Goal: Transaction & Acquisition: Purchase product/service

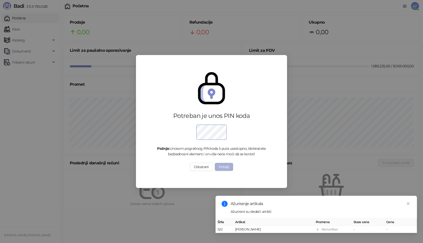
click at [225, 170] on button "Pošalji" at bounding box center [224, 167] width 19 height 8
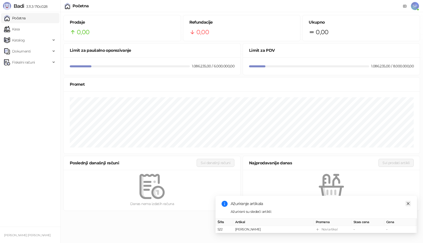
click at [407, 202] on icon "close" at bounding box center [408, 204] width 4 height 4
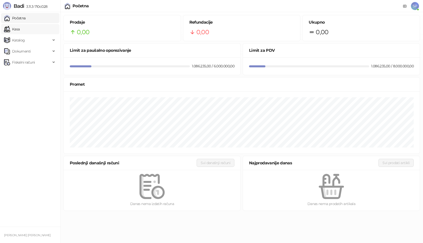
click at [20, 27] on link "Kasa" at bounding box center [12, 29] width 16 height 10
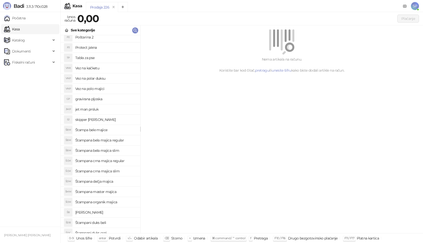
scroll to position [128, 0]
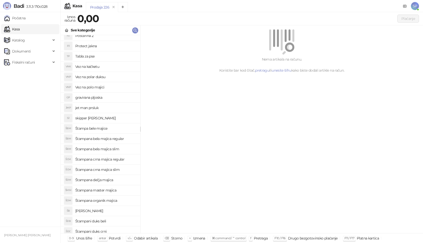
click at [83, 212] on h4 "[PERSON_NAME]" at bounding box center [105, 211] width 61 height 8
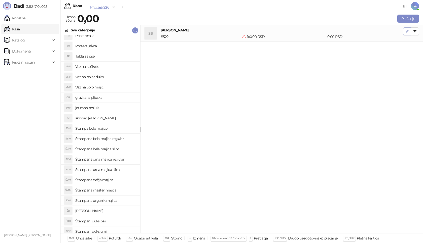
click at [404, 33] on button "button" at bounding box center [407, 31] width 8 height 8
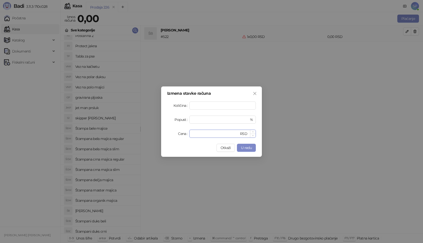
drag, startPoint x: 201, startPoint y: 132, endPoint x: 189, endPoint y: 134, distance: 11.4
click at [189, 134] on div "* RSD" at bounding box center [222, 134] width 66 height 8
type input "****"
click at [248, 148] on span "U redu" at bounding box center [246, 148] width 11 height 5
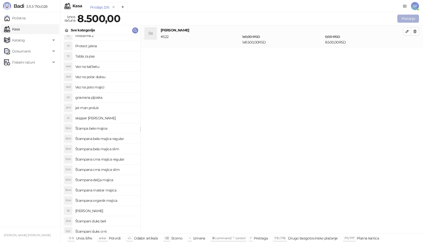
click at [411, 18] on button "Plaćanje" at bounding box center [408, 19] width 22 height 8
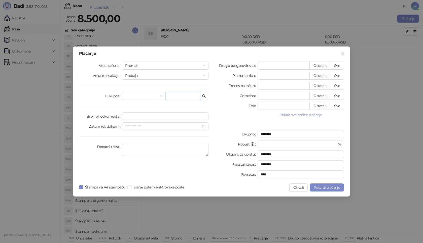
click at [185, 96] on input "text" at bounding box center [182, 96] width 35 height 8
type input "**********"
click at [335, 86] on button "Sve" at bounding box center [337, 86] width 14 height 8
type input "****"
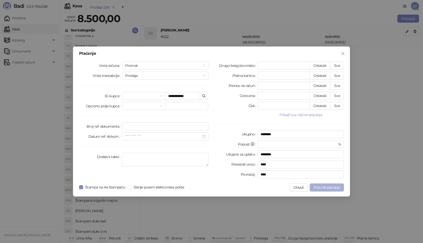
click at [323, 188] on span "Potvrdi plaćanje" at bounding box center [327, 188] width 26 height 5
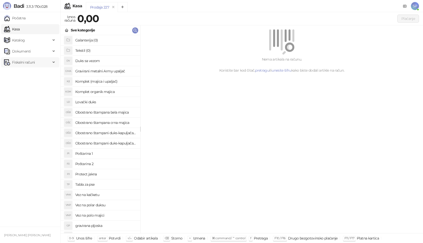
click at [21, 63] on span "Fiskalni računi" at bounding box center [23, 62] width 23 height 10
click at [24, 73] on link "Izdati računi" at bounding box center [19, 73] width 27 height 10
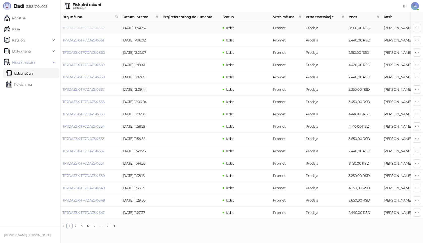
click at [94, 27] on link "TF7DAZ5X-TF7DAZ5X-362" at bounding box center [83, 28] width 42 height 5
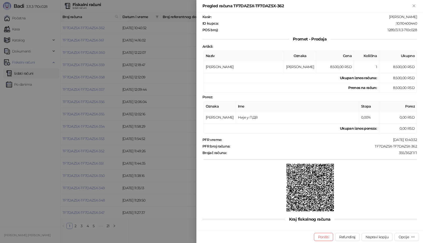
scroll to position [48, 0]
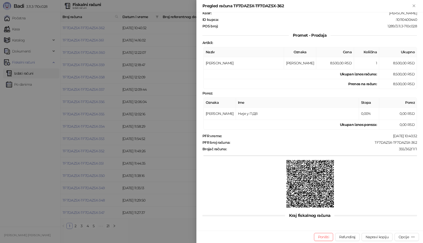
click at [135, 236] on div at bounding box center [211, 121] width 423 height 243
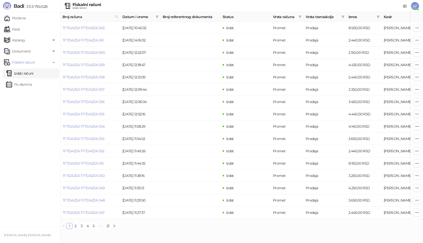
click at [416, 7] on span "SP" at bounding box center [415, 6] width 8 height 8
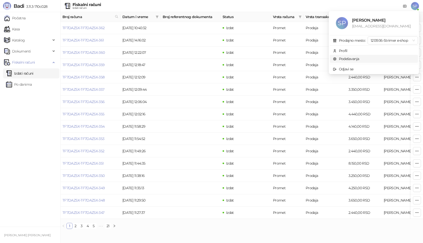
click at [352, 57] on link "Podešavanja" at bounding box center [346, 59] width 26 height 5
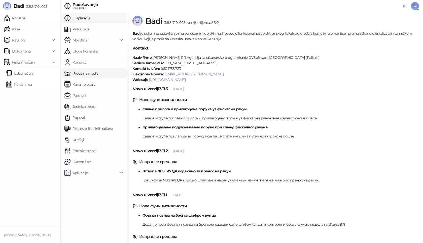
click at [83, 72] on link "Prodajna mesta" at bounding box center [81, 73] width 34 height 10
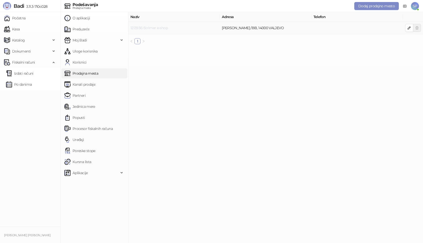
click at [141, 29] on link "1213936-Strimer e-shop" at bounding box center [148, 28] width 37 height 5
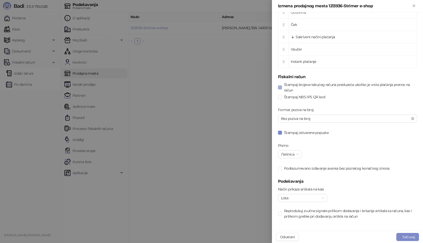
scroll to position [231, 0]
click at [288, 237] on button "Odustani" at bounding box center [287, 237] width 23 height 8
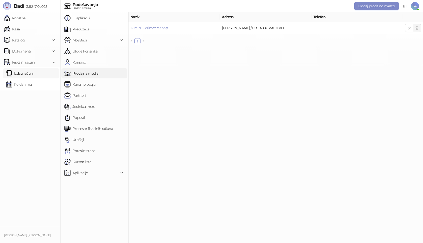
click at [20, 72] on link "Izdati računi" at bounding box center [19, 73] width 27 height 10
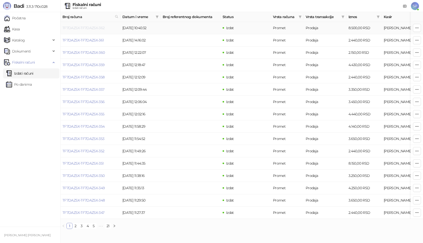
click at [91, 29] on link "TF7DAZ5X-TF7DAZ5X-362" at bounding box center [83, 28] width 42 height 5
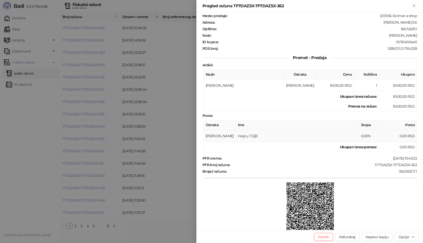
scroll to position [48, 0]
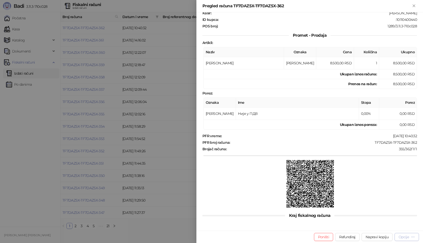
click at [411, 236] on div "Opcije" at bounding box center [406, 237] width 16 height 5
click at [392, 211] on span "Štampaj na A4 štampaču" at bounding box center [389, 211] width 52 height 6
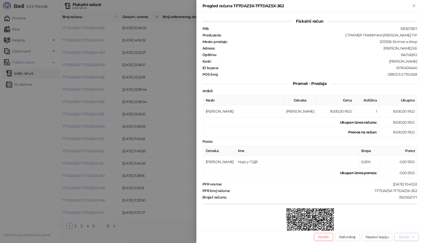
click at [397, 236] on button "Opcije" at bounding box center [406, 237] width 24 height 8
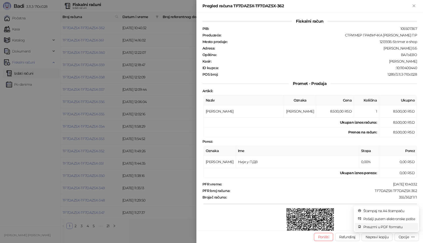
click at [381, 227] on span "Preuzmi u PDF formatu" at bounding box center [389, 228] width 52 height 6
click at [416, 4] on icon "Zatvori" at bounding box center [414, 6] width 5 height 5
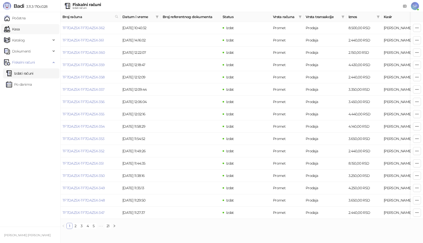
click at [20, 30] on link "Kasa" at bounding box center [12, 29] width 16 height 10
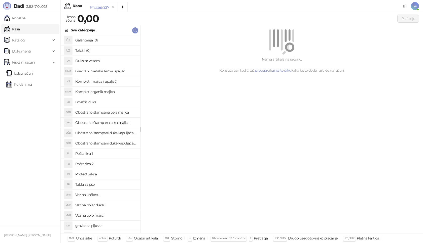
click at [106, 154] on h4 "Poštarina 1" at bounding box center [105, 154] width 61 height 8
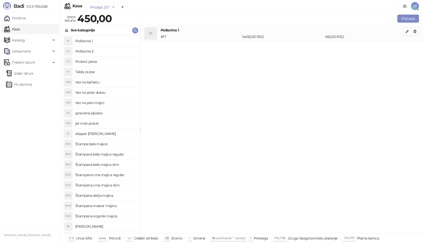
scroll to position [126, 0]
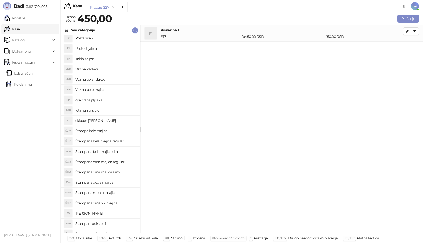
click at [122, 193] on h4 "Štampana master majica" at bounding box center [105, 193] width 61 height 8
click at [408, 48] on icon "button" at bounding box center [407, 48] width 4 height 4
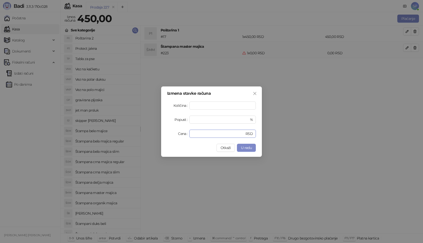
drag, startPoint x: 207, startPoint y: 131, endPoint x: 142, endPoint y: 133, distance: 65.5
click at [142, 133] on div "Izmena stavke računa Količina * Popust * % Cena * RSD Otkaži U redu" at bounding box center [211, 121] width 423 height 243
type input "****"
click at [247, 147] on span "U redu" at bounding box center [246, 148] width 11 height 5
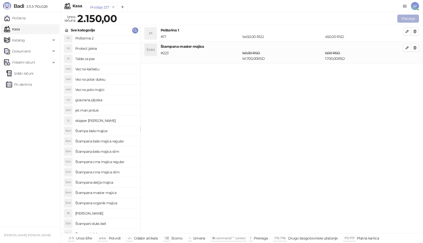
click at [407, 16] on button "Plaćanje" at bounding box center [408, 19] width 22 height 8
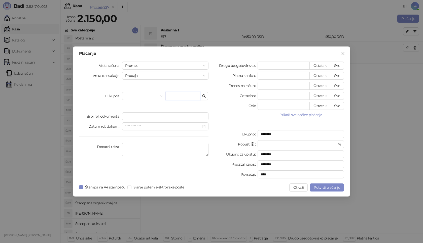
click at [183, 96] on input "text" at bounding box center [182, 96] width 35 height 8
paste input "**********"
type input "**********"
click at [339, 62] on button "Sve" at bounding box center [337, 66] width 14 height 8
type input "****"
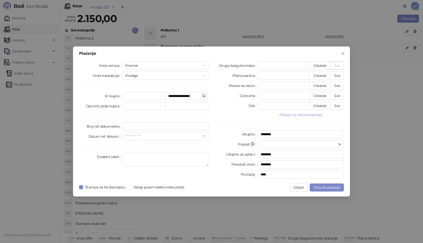
type input "****"
click at [329, 189] on span "Potvrdi plaćanje" at bounding box center [327, 188] width 26 height 5
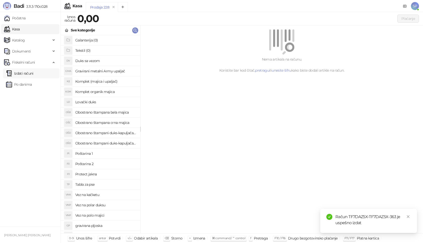
click at [31, 75] on link "Izdati računi" at bounding box center [19, 73] width 27 height 10
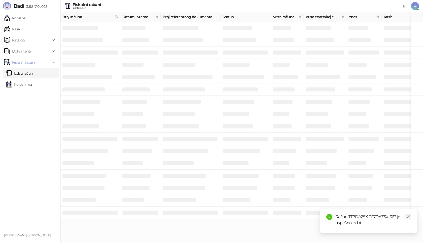
click at [409, 218] on icon "close" at bounding box center [408, 217] width 3 height 3
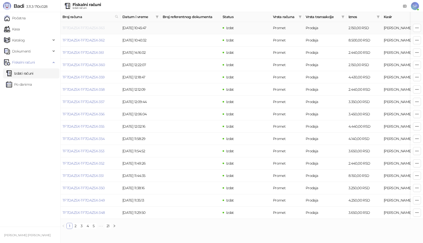
click at [89, 29] on link "TF7DAZ5X-TF7DAZ5X-363" at bounding box center [83, 28] width 42 height 5
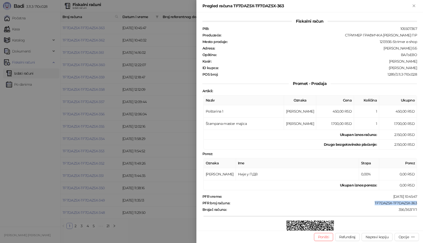
drag, startPoint x: 366, startPoint y: 202, endPoint x: 416, endPoint y: 202, distance: 50.3
click at [416, 202] on div "Fiskalni račun PIB : 105507367 Preduzeće : СТРИМЕР ГРАФИЧКА РАДЊА [PERSON_NAME]…" at bounding box center [309, 121] width 227 height 219
click at [405, 237] on div "Opcije" at bounding box center [403, 237] width 10 height 5
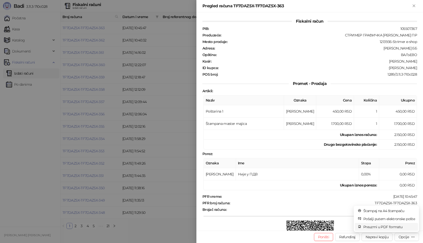
click at [390, 227] on span "Preuzmi u PDF formatu" at bounding box center [389, 228] width 52 height 6
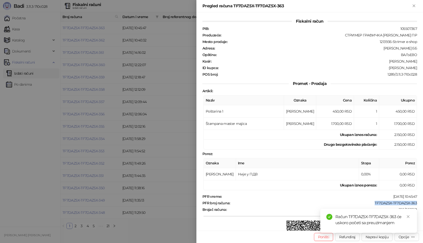
drag, startPoint x: 371, startPoint y: 204, endPoint x: 417, endPoint y: 204, distance: 45.8
click at [417, 204] on div "Fiskalni račun PIB : 105507367 Preduzeće : СТРИМЕР ГРАФИЧКА РАДЊА [PERSON_NAME]…" at bounding box center [309, 121] width 227 height 219
copy div "TF7DAZ5X-TF7DAZ5X-363"
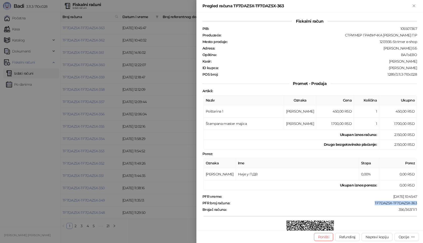
drag, startPoint x: 385, startPoint y: 68, endPoint x: 423, endPoint y: 69, distance: 37.8
click at [423, 69] on div "Fiskalni račun PIB : 105507367 Preduzeće : СТРИМЕР ГРАФИЧКА РАДЊА [PERSON_NAME]…" at bounding box center [309, 121] width 227 height 219
copy div "[PERSON_NAME]"
click at [415, 6] on icon "Zatvori" at bounding box center [414, 6] width 5 height 5
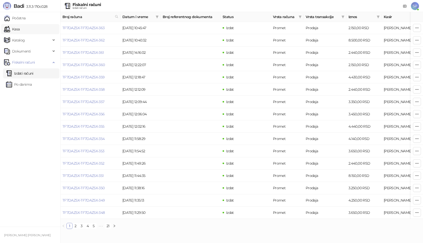
click at [20, 30] on link "Kasa" at bounding box center [12, 29] width 16 height 10
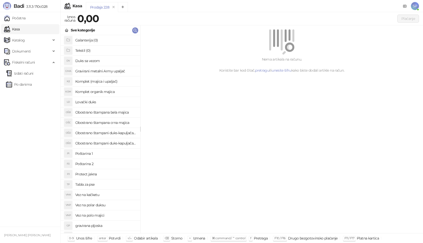
click at [112, 152] on h4 "Poštarina 1" at bounding box center [105, 154] width 61 height 8
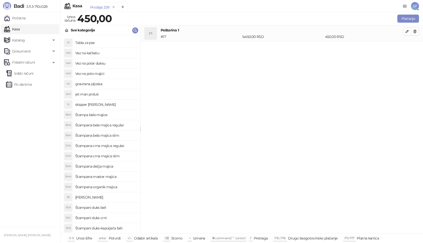
scroll to position [163, 0]
click at [120, 156] on h4 "Štampana master majica" at bounding box center [105, 156] width 61 height 8
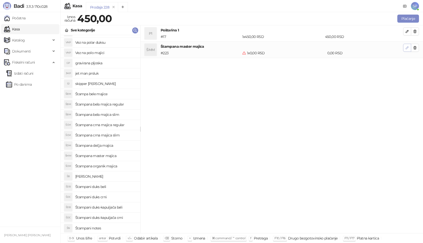
click at [406, 46] on icon "button" at bounding box center [407, 48] width 4 height 4
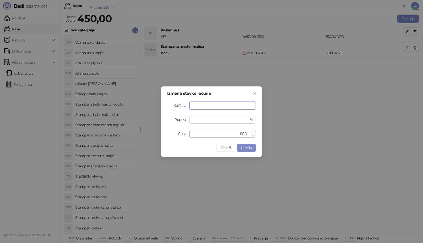
type input "*"
drag, startPoint x: 208, startPoint y: 130, endPoint x: 181, endPoint y: 134, distance: 26.9
click at [181, 134] on div "Cena * RSD" at bounding box center [211, 134] width 89 height 8
type input "****"
drag, startPoint x: 203, startPoint y: 119, endPoint x: 172, endPoint y: 122, distance: 31.1
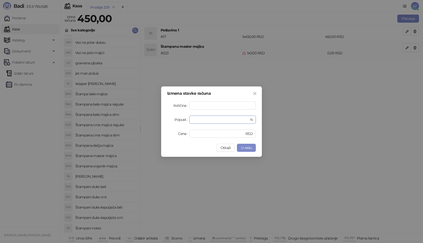
click at [172, 122] on div "Popust * %" at bounding box center [211, 120] width 89 height 8
type input "**"
click at [250, 149] on span "U redu" at bounding box center [246, 148] width 11 height 5
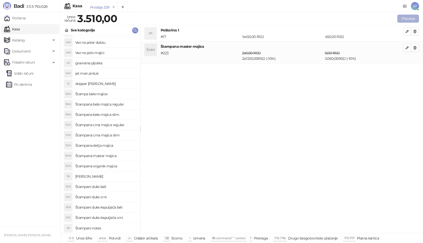
click at [405, 18] on button "Plaćanje" at bounding box center [408, 19] width 22 height 8
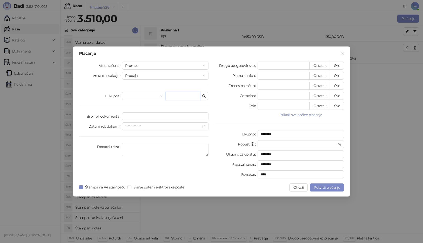
click at [179, 97] on input "text" at bounding box center [182, 96] width 35 height 8
paste input "**********"
type input "**********"
click at [339, 65] on button "Sve" at bounding box center [337, 66] width 14 height 8
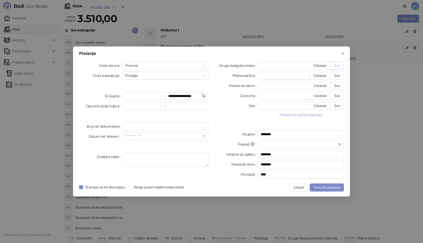
type input "****"
click at [325, 187] on span "Potvrdi plaćanje" at bounding box center [327, 188] width 26 height 5
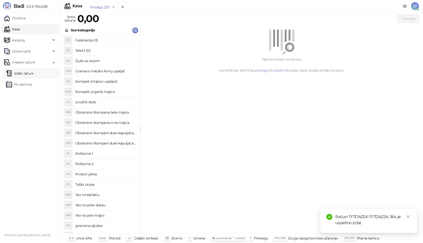
click at [33, 73] on link "Izdati računi" at bounding box center [19, 73] width 27 height 10
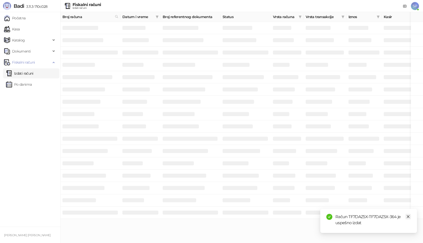
click at [407, 217] on icon "close" at bounding box center [408, 217] width 4 height 4
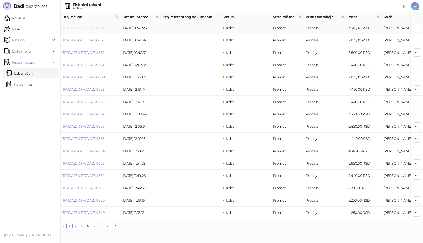
click at [89, 26] on link "TF7DAZ5X-TF7DAZ5X-364" at bounding box center [83, 28] width 43 height 5
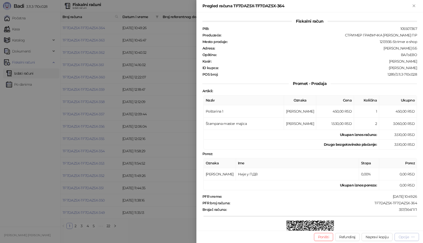
click at [409, 237] on div "Opcije" at bounding box center [406, 237] width 16 height 5
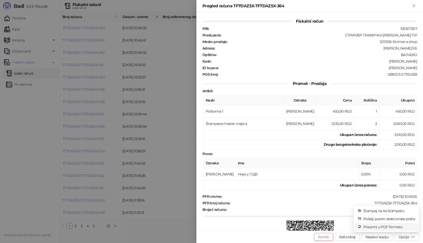
click at [401, 228] on span "Preuzmi u PDF formatu" at bounding box center [389, 228] width 52 height 6
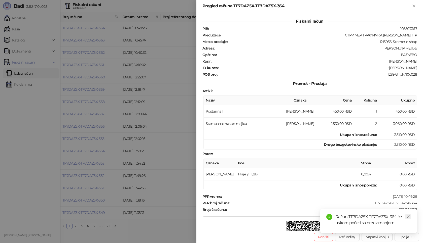
click at [408, 216] on icon "close" at bounding box center [408, 217] width 4 height 4
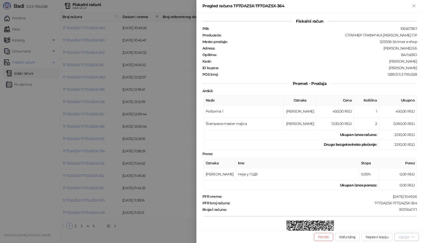
click at [407, 238] on div "Opcije" at bounding box center [403, 237] width 10 height 5
click at [405, 211] on span "Štampaj na A4 štampaču" at bounding box center [389, 211] width 52 height 6
drag, startPoint x: 370, startPoint y: 204, endPoint x: 420, endPoint y: 205, distance: 49.8
click at [420, 205] on div "Fiskalni račun PIB : 105507367 Preduzeće : СТРИМЕР ГРАФИЧКА РАДЊА [PERSON_NAME]…" at bounding box center [309, 121] width 227 height 219
copy div "TF7DAZ5X-TF7DAZ5X-364"
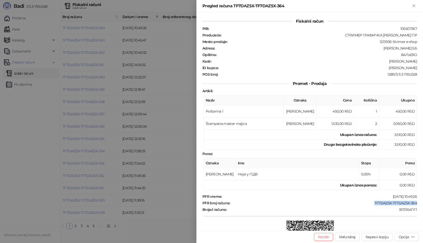
drag, startPoint x: 383, startPoint y: 67, endPoint x: 423, endPoint y: 70, distance: 40.1
click at [423, 70] on div "Fiskalni račun PIB : 105507367 Preduzeće : СТРИМЕР ГРАФИЧКА РАДЊА [PERSON_NAME]…" at bounding box center [309, 121] width 227 height 219
copy div "[PERSON_NAME]"
click at [414, 6] on icon "Zatvori" at bounding box center [414, 6] width 5 height 5
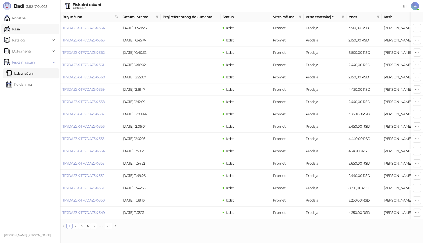
click at [20, 28] on link "Kasa" at bounding box center [12, 29] width 16 height 10
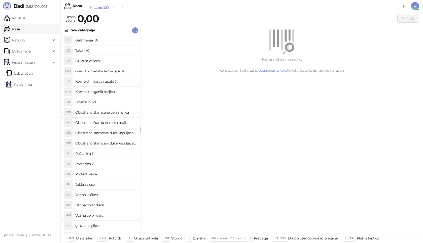
click at [108, 155] on h4 "Poštarina 1" at bounding box center [105, 154] width 61 height 8
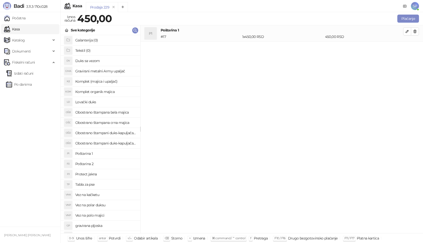
click at [109, 206] on h4 "Vez na polar duksu" at bounding box center [105, 205] width 61 height 8
click at [410, 47] on button "button" at bounding box center [407, 48] width 8 height 8
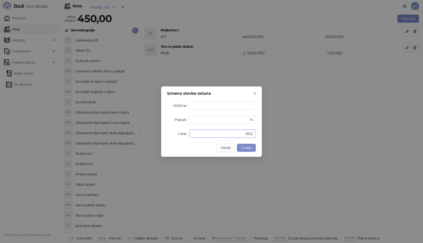
drag, startPoint x: 209, startPoint y: 135, endPoint x: 109, endPoint y: 135, distance: 100.7
click at [109, 135] on div "Izmena stavke računa Količina * Popust * % Cena * RSD Otkaži U redu" at bounding box center [211, 121] width 423 height 243
type input "****"
click at [242, 150] on span "U redu" at bounding box center [246, 148] width 11 height 5
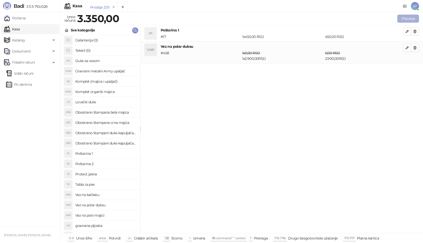
click at [408, 18] on button "Plaćanje" at bounding box center [408, 19] width 22 height 8
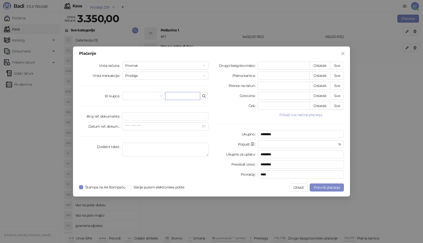
click at [185, 98] on input "text" at bounding box center [182, 96] width 35 height 8
type input "*"
paste input "**********"
type input "**********"
click at [340, 65] on button "Sve" at bounding box center [337, 66] width 14 height 8
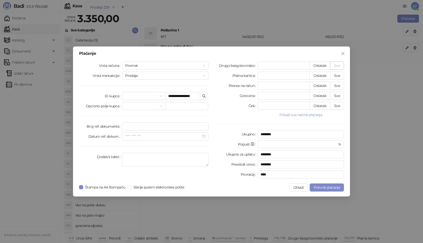
type input "****"
click at [336, 189] on span "Potvrdi plaćanje" at bounding box center [327, 188] width 26 height 5
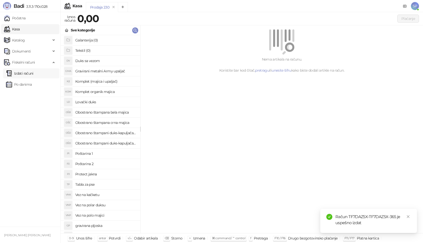
click at [33, 74] on link "Izdati računi" at bounding box center [19, 73] width 27 height 10
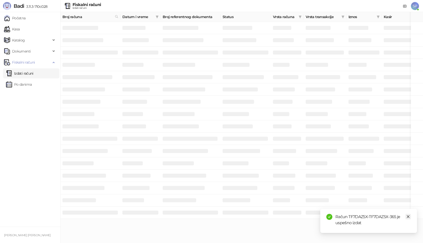
click at [407, 217] on icon "close" at bounding box center [408, 217] width 4 height 4
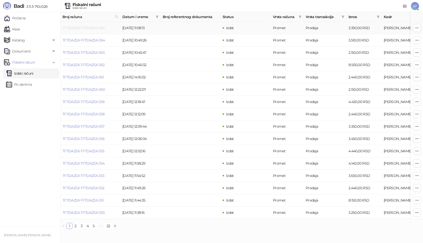
click at [98, 28] on link "TF7DAZ5X-TF7DAZ5X-365" at bounding box center [83, 28] width 42 height 5
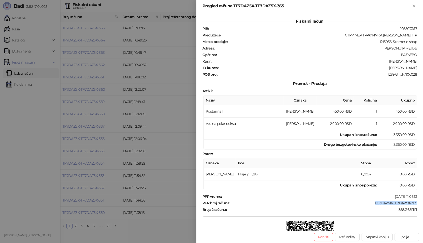
drag, startPoint x: 370, startPoint y: 203, endPoint x: 419, endPoint y: 204, distance: 48.8
click at [419, 204] on div "Fiskalni račun PIB : 105507367 Preduzeće : СТРИМЕР ГРАФИЧКА РАДЊА [PERSON_NAME]…" at bounding box center [309, 121] width 227 height 219
copy div "TF7DAZ5X-TF7DAZ5X-365"
drag, startPoint x: 385, startPoint y: 69, endPoint x: 423, endPoint y: 67, distance: 37.5
click at [423, 67] on div "Fiskalni račun PIB : 105507367 Preduzeće : СТРИМЕР ГРАФИЧКА РАДЊА [PERSON_NAME]…" at bounding box center [309, 121] width 227 height 219
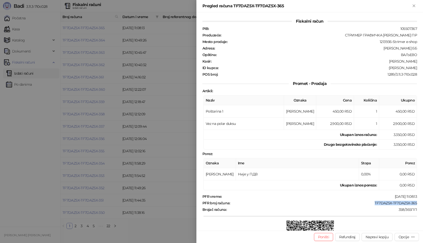
copy div "[PERSON_NAME]"
click at [414, 4] on icon "Zatvori" at bounding box center [414, 6] width 5 height 5
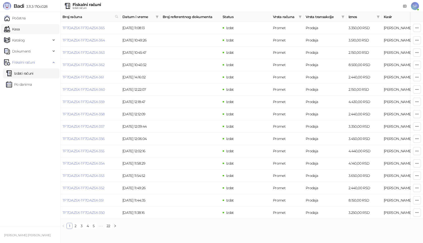
click at [20, 29] on link "Kasa" at bounding box center [12, 29] width 16 height 10
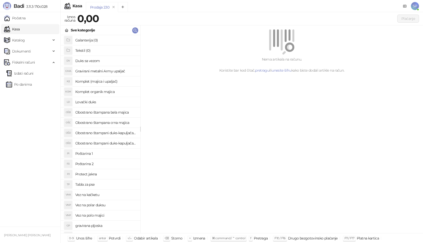
click at [112, 153] on h4 "Poštarina 1" at bounding box center [105, 154] width 61 height 8
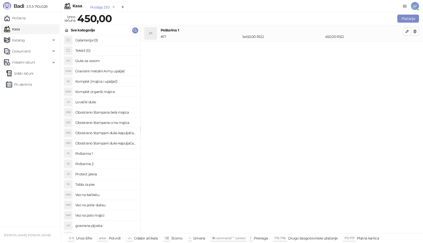
click at [126, 134] on h4 "Obostrano štampani duks-kapuljača beli" at bounding box center [105, 133] width 61 height 8
click at [404, 47] on button "button" at bounding box center [407, 48] width 8 height 8
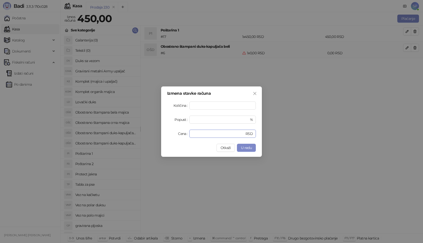
drag, startPoint x: 202, startPoint y: 134, endPoint x: 147, endPoint y: 131, distance: 54.7
click at [149, 135] on div "Izmena stavke računa Količina * Popust * % Cena * RSD Otkaži U redu" at bounding box center [211, 121] width 423 height 243
type input "****"
click at [253, 150] on button "U redu" at bounding box center [246, 148] width 19 height 8
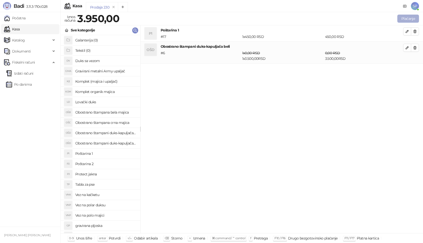
click at [412, 16] on button "Plaćanje" at bounding box center [408, 19] width 22 height 8
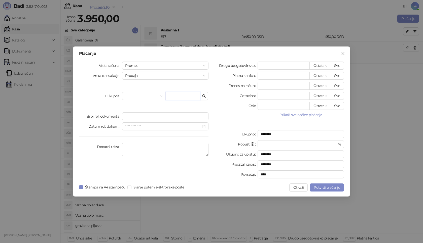
click at [175, 94] on input "text" at bounding box center [182, 96] width 35 height 8
paste input "**********"
type input "**********"
click at [337, 66] on button "Sve" at bounding box center [337, 66] width 14 height 8
type input "****"
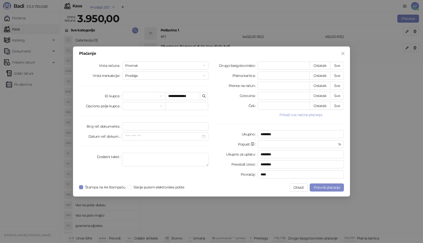
type input "****"
click at [336, 185] on button "Potvrdi plaćanje" at bounding box center [327, 188] width 34 height 8
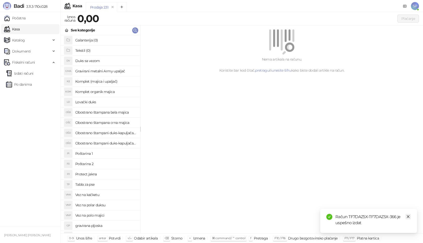
click at [408, 216] on icon "close" at bounding box center [408, 217] width 4 height 4
click at [20, 74] on link "Izdati računi" at bounding box center [19, 73] width 27 height 10
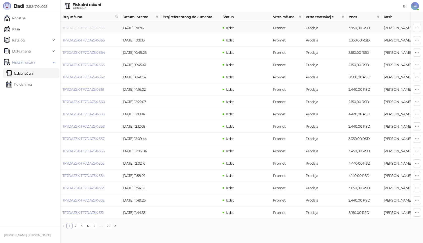
click at [79, 28] on link "TF7DAZ5X-TF7DAZ5X-366" at bounding box center [83, 28] width 43 height 5
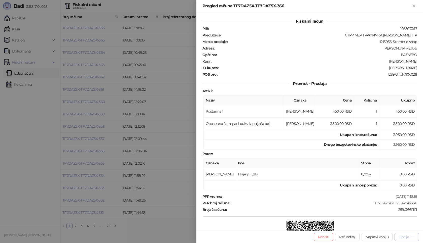
click at [404, 236] on div "Opcije" at bounding box center [403, 237] width 10 height 5
click at [376, 228] on span "Preuzmi u PDF formatu" at bounding box center [389, 228] width 52 height 6
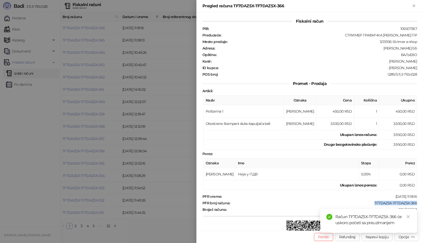
drag, startPoint x: 371, startPoint y: 203, endPoint x: 414, endPoint y: 204, distance: 43.8
click at [414, 204] on div "Fiskalni račun PIB : 105507367 Preduzeće : СТРИМЕР ГРАФИЧКА РАДЊА [PERSON_NAME]…" at bounding box center [309, 121] width 227 height 219
copy div "TF7DAZ5X-TF7DAZ5X-366"
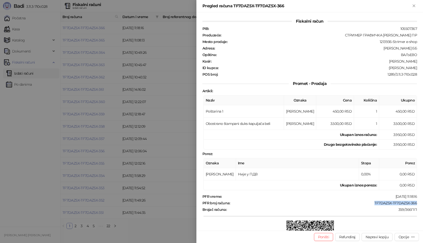
copy div "TF7DAZ5X-TF7DAZ5X-366"
drag, startPoint x: 391, startPoint y: 68, endPoint x: 423, endPoint y: 71, distance: 31.9
click at [423, 71] on div "Fiskalni račun PIB : 105507367 Preduzeće : СТРИМЕР ГРАФИЧКА РАДЊА [PERSON_NAME]…" at bounding box center [309, 121] width 227 height 219
click at [375, 58] on div "PIB : 105507367 Preduzeće : СТРИМЕР ГРАФИЧКА [PERSON_NAME] ПР Mesto prodaje : 1…" at bounding box center [309, 51] width 216 height 50
drag, startPoint x: 391, startPoint y: 68, endPoint x: 416, endPoint y: 67, distance: 24.7
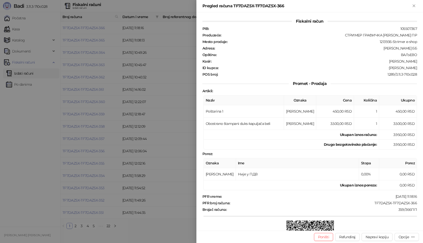
click at [416, 67] on div "Fiskalni račun PIB : 105507367 Preduzeće : СТРИМЕР ГРАФИЧКА РАДЊА [PERSON_NAME]…" at bounding box center [309, 121] width 227 height 219
copy div "[PERSON_NAME]"
click at [411, 6] on button "Zatvori" at bounding box center [414, 6] width 6 height 6
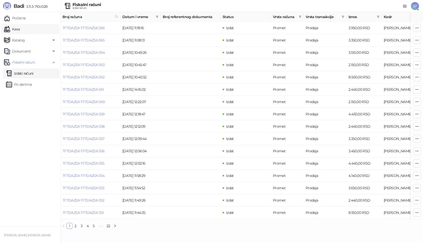
click at [20, 29] on link "Kasa" at bounding box center [12, 29] width 16 height 10
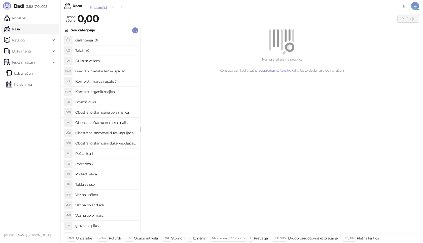
click at [115, 153] on h4 "Poštarina 1" at bounding box center [105, 154] width 61 height 8
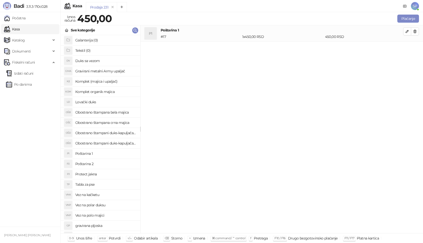
click at [126, 143] on h4 "Obostrano štampani duks-kapuljača crni" at bounding box center [105, 143] width 61 height 8
click at [416, 48] on icon "button" at bounding box center [415, 48] width 4 height 4
click at [119, 130] on h4 "Obostrano štampani duks-kapuljača beli" at bounding box center [105, 133] width 61 height 8
click at [406, 47] on icon "button" at bounding box center [407, 48] width 4 height 4
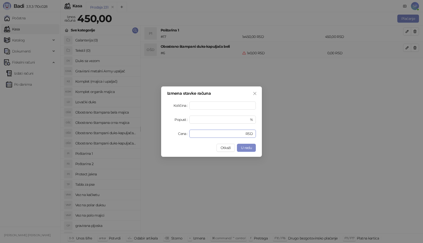
drag, startPoint x: 199, startPoint y: 133, endPoint x: 148, endPoint y: 133, distance: 51.6
click at [148, 133] on div "Izmena stavke računa Količina * Popust * % Cena * RSD Otkaži U redu" at bounding box center [211, 121] width 423 height 243
type input "****"
click at [249, 149] on span "U redu" at bounding box center [246, 148] width 11 height 5
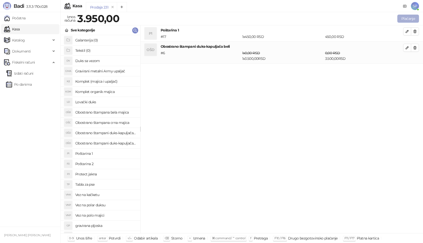
click at [413, 19] on button "Plaćanje" at bounding box center [408, 19] width 22 height 8
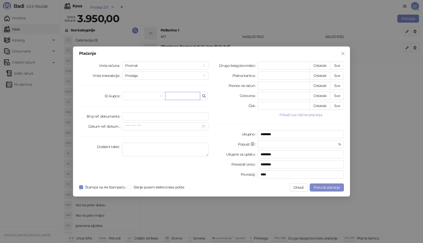
click at [187, 95] on input "text" at bounding box center [182, 96] width 35 height 8
paste input "**********"
type input "**********"
click at [340, 66] on button "Sve" at bounding box center [337, 66] width 14 height 8
type input "****"
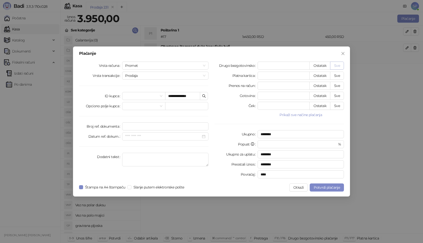
type input "****"
click at [322, 187] on span "Potvrdi plaćanje" at bounding box center [327, 188] width 26 height 5
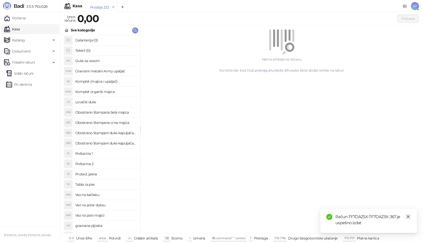
click at [409, 215] on link "Close" at bounding box center [408, 217] width 6 height 6
click at [27, 73] on link "Izdati računi" at bounding box center [19, 73] width 27 height 10
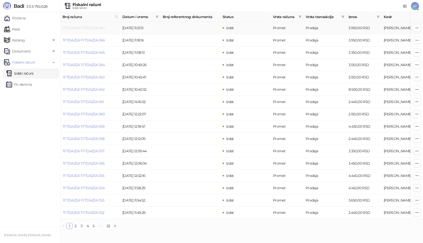
click at [97, 26] on link "TF7DAZ5X-TF7DAZ5X-367" at bounding box center [83, 28] width 42 height 5
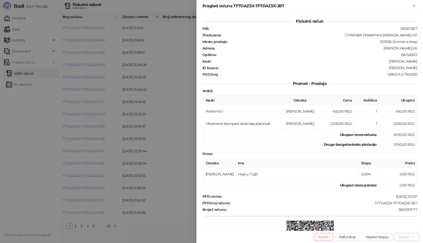
click at [406, 237] on div "Opcije" at bounding box center [403, 237] width 10 height 5
click at [381, 228] on span "Preuzmi u PDF formatu" at bounding box center [389, 228] width 52 height 6
drag, startPoint x: 370, startPoint y: 204, endPoint x: 414, endPoint y: 205, distance: 44.6
click at [414, 205] on div "Fiskalni račun PIB : 105507367 Preduzeće : СТРИМЕР ГРАФИЧКА РАДЊА [PERSON_NAME]…" at bounding box center [309, 121] width 227 height 219
copy div "TF7DAZ5X-TF7DAZ5X-367"
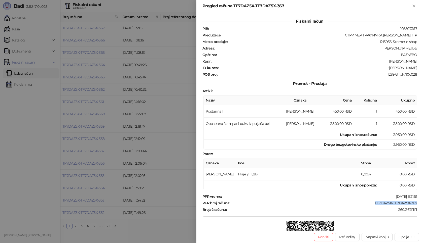
drag, startPoint x: 389, startPoint y: 68, endPoint x: 423, endPoint y: 67, distance: 33.8
click at [423, 67] on div "Fiskalni račun PIB : 105507367 Preduzeće : СТРИМЕР ГРАФИЧКА РАДЊА [PERSON_NAME]…" at bounding box center [309, 121] width 227 height 219
click at [415, 6] on icon "Zatvori" at bounding box center [414, 6] width 5 height 5
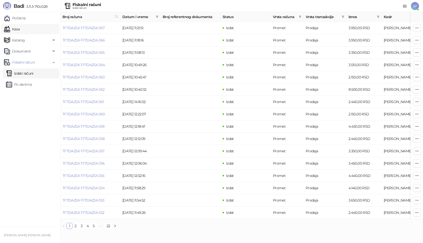
click at [20, 27] on link "Kasa" at bounding box center [12, 29] width 16 height 10
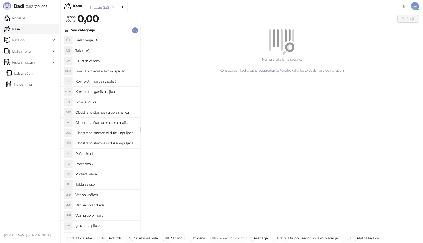
click at [114, 154] on h4 "Poštarina 1" at bounding box center [105, 154] width 61 height 8
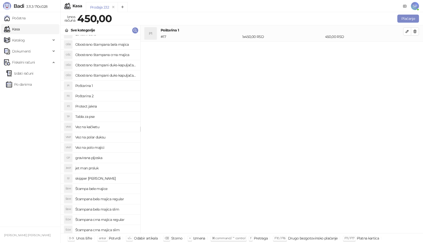
scroll to position [101, 0]
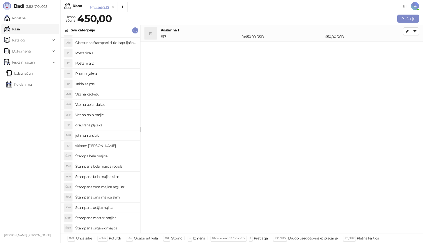
click at [126, 186] on h4 "Štampana crna majica regular" at bounding box center [105, 187] width 61 height 8
click at [408, 49] on icon "button" at bounding box center [407, 48] width 4 height 4
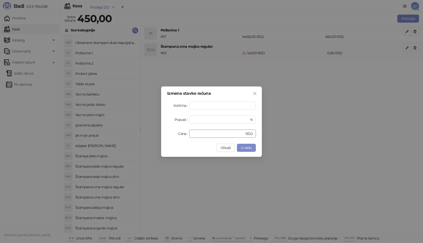
drag, startPoint x: 203, startPoint y: 134, endPoint x: 129, endPoint y: 134, distance: 73.5
click at [129, 134] on div "Izmena stavke računa Količina * Popust * % Cena * RSD Otkaži U redu" at bounding box center [211, 121] width 423 height 243
type input "****"
click at [243, 147] on span "U redu" at bounding box center [246, 148] width 11 height 5
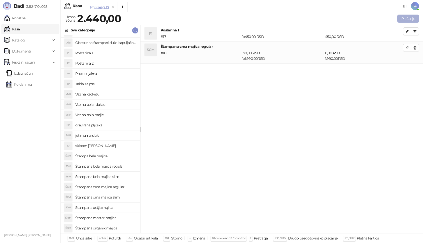
click at [404, 20] on button "Plaćanje" at bounding box center [408, 19] width 22 height 8
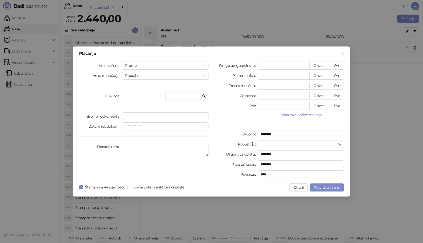
click at [174, 97] on input "text" at bounding box center [182, 96] width 35 height 8
paste input "**********"
type input "**********"
click at [337, 65] on button "Sve" at bounding box center [337, 66] width 14 height 8
type input "****"
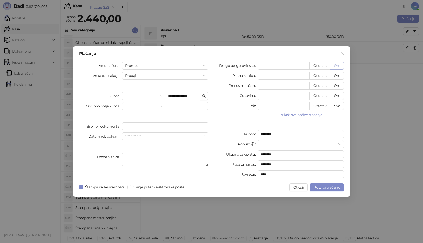
type input "****"
click at [327, 186] on span "Potvrdi plaćanje" at bounding box center [327, 188] width 26 height 5
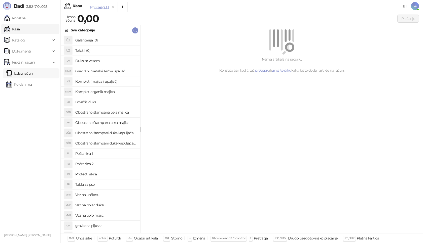
click at [29, 74] on link "Izdati računi" at bounding box center [19, 73] width 27 height 10
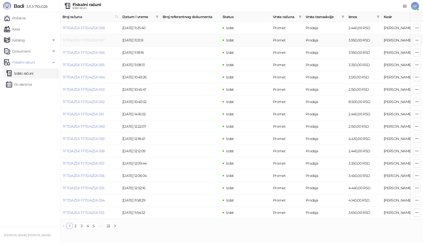
click at [91, 40] on link "TF7DAZ5X-TF7DAZ5X-367" at bounding box center [83, 40] width 42 height 5
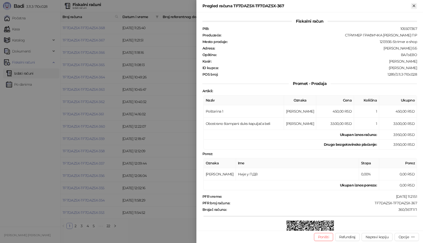
click at [415, 6] on icon "Zatvori" at bounding box center [414, 6] width 5 height 5
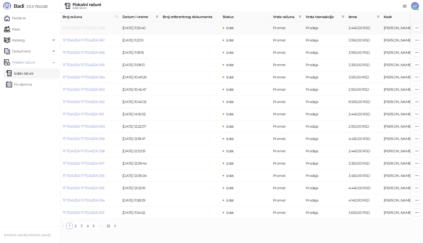
click at [81, 28] on link "TF7DAZ5X-TF7DAZ5X-368" at bounding box center [83, 28] width 43 height 5
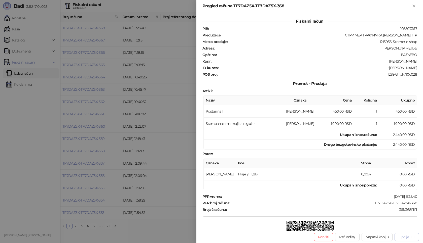
click at [408, 239] on div "Opcije" at bounding box center [403, 237] width 10 height 5
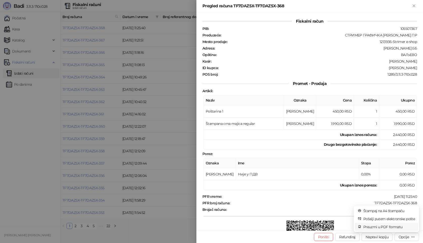
click at [378, 228] on span "Preuzmi u PDF formatu" at bounding box center [389, 228] width 52 height 6
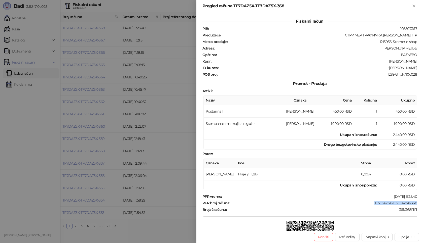
drag, startPoint x: 370, startPoint y: 204, endPoint x: 414, endPoint y: 203, distance: 43.6
click at [414, 203] on div "Fiskalni račun PIB : 105507367 Preduzeće : СТРИМЕР ГРАФИЧКА РАДЊА [PERSON_NAME]…" at bounding box center [309, 121] width 227 height 219
drag, startPoint x: 388, startPoint y: 68, endPoint x: 416, endPoint y: 68, distance: 28.2
click at [416, 68] on div "Fiskalni račun PIB : 105507367 Preduzeće : СТРИМЕР ГРАФИЧКА РАДЊА [PERSON_NAME]…" at bounding box center [309, 121] width 227 height 219
click at [416, 6] on icon "Zatvori" at bounding box center [414, 6] width 5 height 5
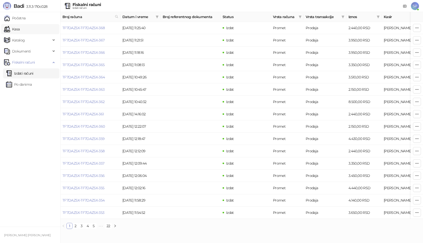
click at [20, 30] on link "Kasa" at bounding box center [12, 29] width 16 height 10
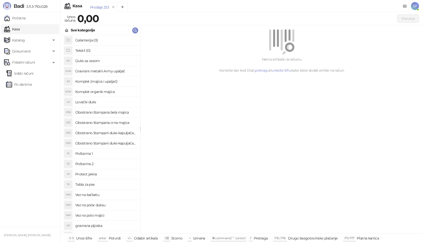
click at [99, 157] on h4 "Poštarina 1" at bounding box center [105, 154] width 61 height 8
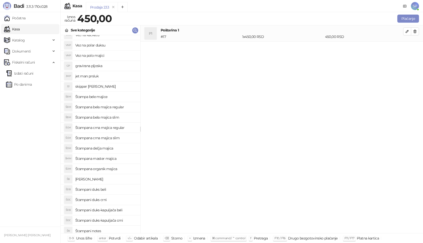
scroll to position [163, 0]
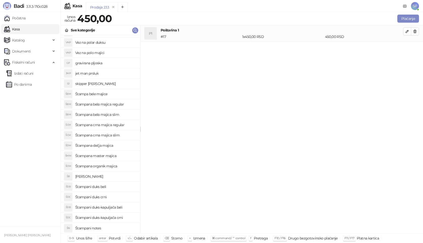
click at [114, 196] on h4 "Štampani duks crni" at bounding box center [105, 197] width 61 height 8
click at [409, 48] on icon "button" at bounding box center [407, 48] width 4 height 4
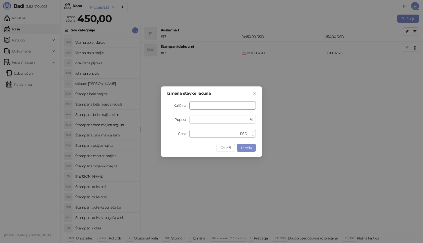
type input "*"
drag, startPoint x: 198, startPoint y: 135, endPoint x: 163, endPoint y: 135, distance: 35.0
click at [163, 135] on div "Izmena stavke računa Količina * Popust * % Cena * RSD Otkaži U redu" at bounding box center [211, 122] width 101 height 70
type input "****"
click at [256, 149] on div "Izmena stavke računa Količina * Popust * % Cena **** RSD Otkaži U redu" at bounding box center [211, 122] width 101 height 70
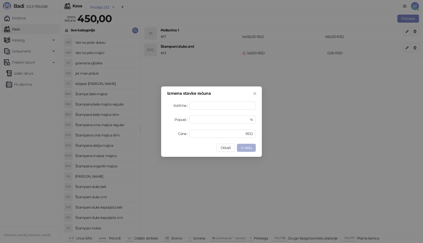
click at [248, 148] on span "U redu" at bounding box center [246, 148] width 11 height 5
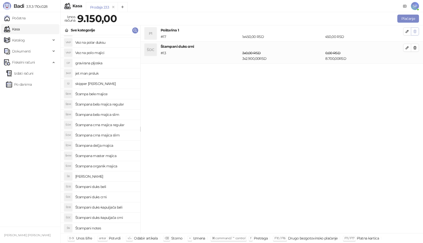
click at [415, 30] on icon "button" at bounding box center [415, 31] width 4 height 4
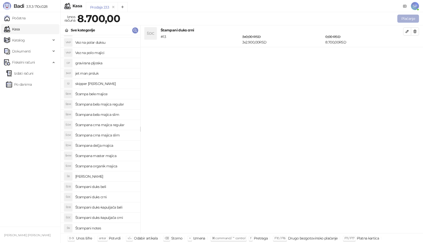
click at [409, 19] on button "Plaćanje" at bounding box center [408, 19] width 22 height 8
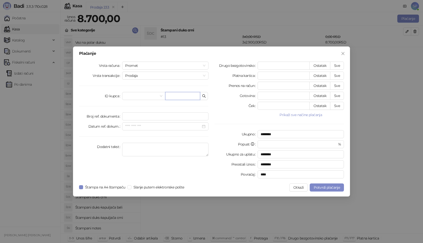
click at [186, 96] on input "text" at bounding box center [182, 96] width 35 height 8
paste input "**********"
type input "**********"
click at [339, 66] on button "Sve" at bounding box center [337, 66] width 14 height 8
type input "****"
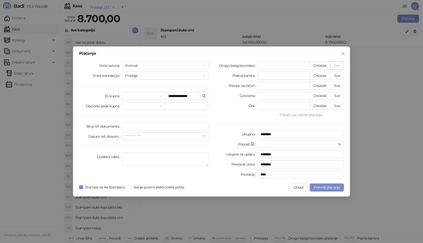
type input "****"
click at [327, 186] on span "Potvrdi plaćanje" at bounding box center [327, 188] width 26 height 5
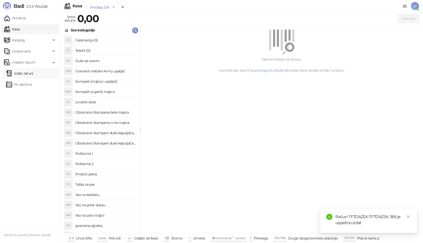
click at [26, 73] on link "Izdati računi" at bounding box center [19, 73] width 27 height 10
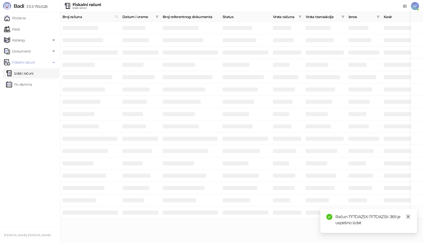
click at [409, 217] on icon "close" at bounding box center [408, 217] width 4 height 4
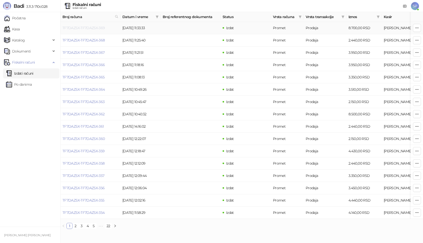
click at [83, 28] on link "TF7DAZ5X-TF7DAZ5X-369" at bounding box center [83, 28] width 43 height 5
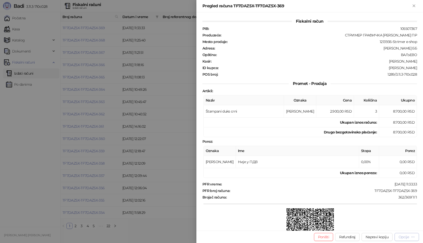
click at [402, 238] on div "Opcije" at bounding box center [403, 237] width 10 height 5
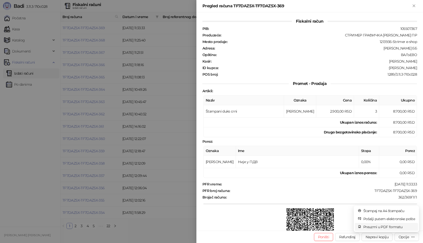
click at [380, 225] on span "Preuzmi u PDF formatu" at bounding box center [389, 228] width 52 height 6
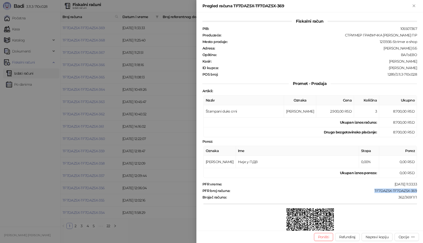
drag, startPoint x: 369, startPoint y: 191, endPoint x: 415, endPoint y: 191, distance: 45.6
click at [415, 191] on div "Fiskalni račun PIB : 105507367 Preduzeće : СТРИМЕР ГРАФИЧКА РАДЊА [PERSON_NAME]…" at bounding box center [309, 121] width 227 height 219
drag, startPoint x: 389, startPoint y: 67, endPoint x: 423, endPoint y: 67, distance: 33.5
click at [423, 67] on div "Fiskalni račun PIB : 105507367 Preduzeće : СТРИМЕР ГРАФИЧКА РАДЊА [PERSON_NAME]…" at bounding box center [309, 121] width 227 height 219
click at [413, 3] on button "Zatvori" at bounding box center [414, 6] width 6 height 6
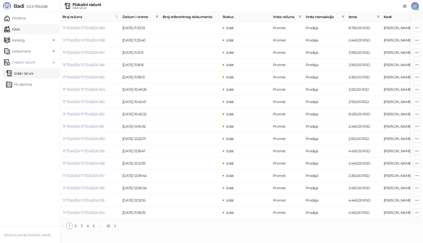
click at [20, 31] on link "Kasa" at bounding box center [12, 29] width 16 height 10
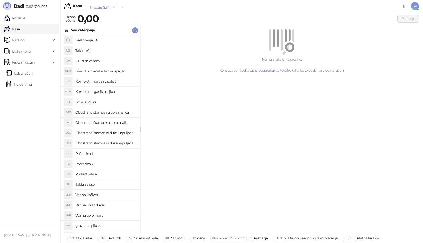
click at [96, 155] on h4 "Poštarina 1" at bounding box center [105, 154] width 61 height 8
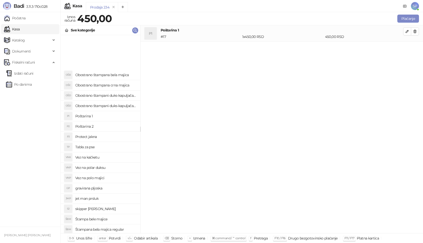
scroll to position [101, 0]
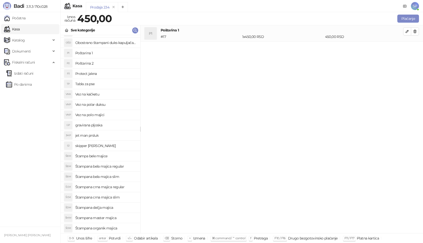
click at [123, 199] on h4 "Štampana crna majica slim" at bounding box center [105, 198] width 61 height 8
click at [406, 49] on icon "button" at bounding box center [407, 48] width 4 height 4
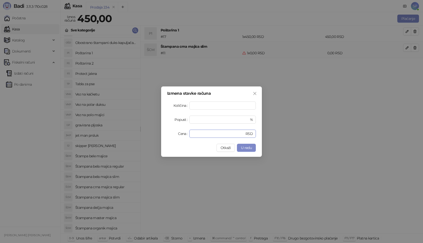
drag, startPoint x: 202, startPoint y: 133, endPoint x: 109, endPoint y: 140, distance: 93.4
click at [109, 140] on div "Izmena stavke računa Količina * Popust * % Cena * RSD Otkaži U redu" at bounding box center [211, 121] width 423 height 243
type input "****"
click at [248, 145] on button "U redu" at bounding box center [246, 148] width 19 height 8
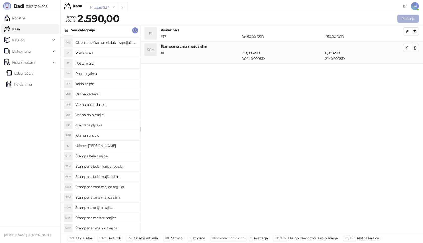
click at [412, 17] on button "Plaćanje" at bounding box center [408, 19] width 22 height 8
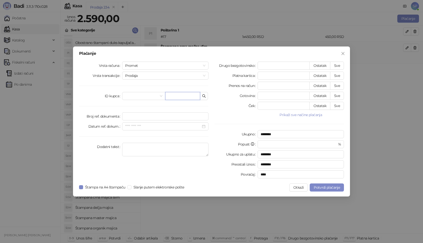
click at [190, 94] on input "text" at bounding box center [182, 96] width 35 height 8
paste input "**********"
type input "**********"
click at [339, 66] on button "Sve" at bounding box center [337, 66] width 14 height 8
type input "****"
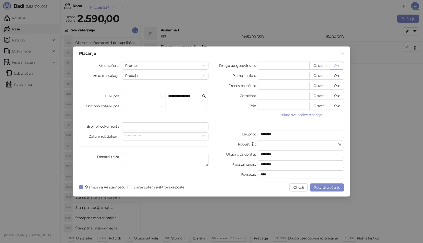
type input "****"
click at [331, 186] on span "Potvrdi plaćanje" at bounding box center [327, 188] width 26 height 5
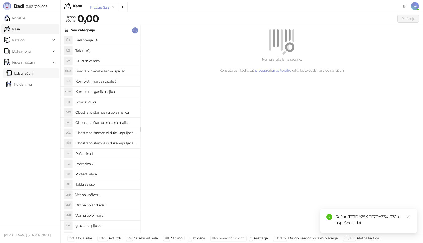
click at [33, 73] on link "Izdati računi" at bounding box center [19, 73] width 27 height 10
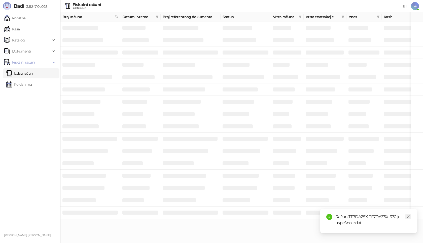
click at [409, 217] on icon "close" at bounding box center [408, 217] width 4 height 4
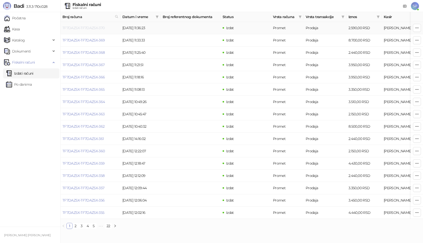
click at [92, 27] on link "TF7DAZ5X-TF7DAZ5X-370" at bounding box center [83, 28] width 42 height 5
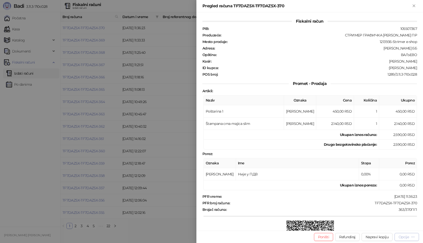
click at [397, 235] on button "Opcije" at bounding box center [406, 237] width 24 height 8
click at [371, 227] on span "Preuzmi u PDF formatu" at bounding box center [389, 228] width 52 height 6
drag, startPoint x: 364, startPoint y: 202, endPoint x: 414, endPoint y: 204, distance: 49.4
click at [414, 204] on div "Fiskalni račun PIB : 105507367 Preduzeće : СТРИМЕР ГРАФИЧКА РАДЊА [PERSON_NAME]…" at bounding box center [309, 121] width 227 height 219
drag, startPoint x: 386, startPoint y: 67, endPoint x: 423, endPoint y: 70, distance: 36.9
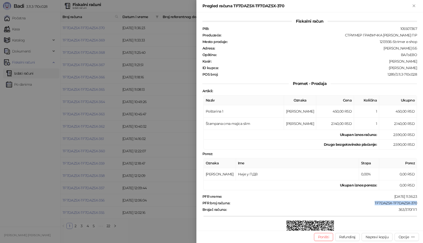
click at [423, 70] on div "Fiskalni račun PIB : 105507367 Preduzeće : СТРИМЕР ГРАФИЧКА РАДЊА [PERSON_NAME]…" at bounding box center [309, 121] width 227 height 219
click at [416, 4] on icon "Zatvori" at bounding box center [414, 6] width 5 height 5
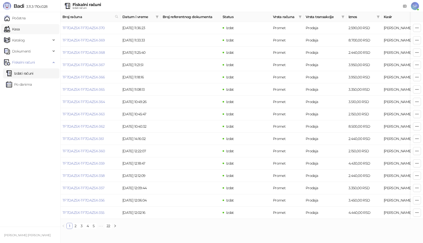
click at [17, 28] on link "Kasa" at bounding box center [12, 29] width 16 height 10
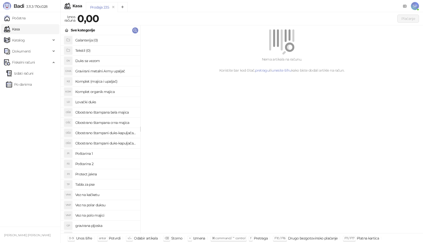
click at [90, 154] on h4 "Poštarina 1" at bounding box center [105, 154] width 61 height 8
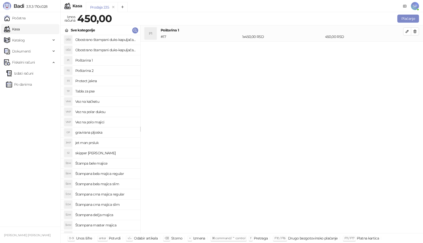
scroll to position [101, 0]
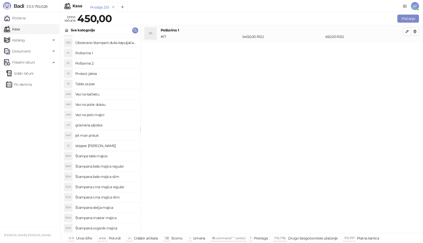
click at [120, 196] on h4 "Štampana crna majica slim" at bounding box center [105, 198] width 61 height 8
click at [407, 48] on icon "button" at bounding box center [407, 48] width 4 height 4
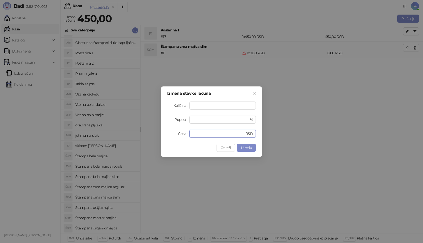
drag, startPoint x: 201, startPoint y: 136, endPoint x: 139, endPoint y: 136, distance: 62.2
click at [139, 136] on div "Izmena stavke računa Količina * Popust * % Cena * RSD Otkaži U redu" at bounding box center [211, 121] width 423 height 243
type input "****"
click at [249, 147] on span "U redu" at bounding box center [246, 148] width 11 height 5
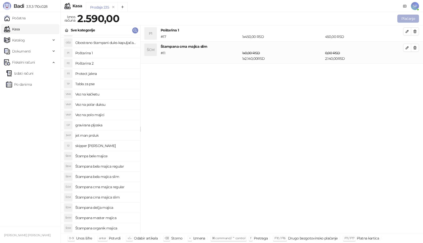
click at [408, 18] on button "Plaćanje" at bounding box center [408, 19] width 22 height 8
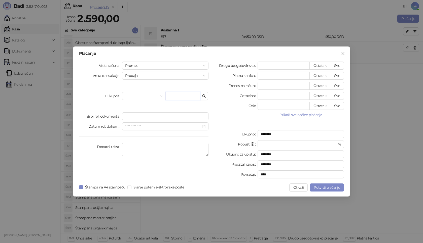
click at [169, 97] on input "text" at bounding box center [182, 96] width 35 height 8
paste input "**********"
type input "**********"
click at [340, 66] on button "Sve" at bounding box center [337, 66] width 14 height 8
type input "****"
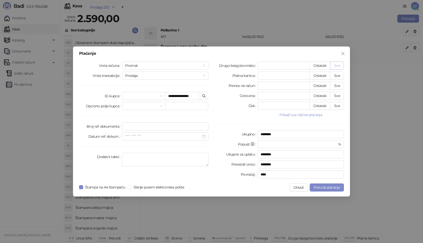
type input "****"
click at [336, 191] on button "Potvrdi plaćanje" at bounding box center [327, 188] width 34 height 8
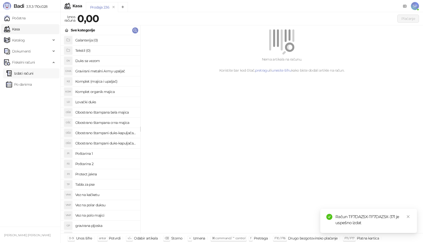
click at [33, 75] on link "Izdati računi" at bounding box center [19, 73] width 27 height 10
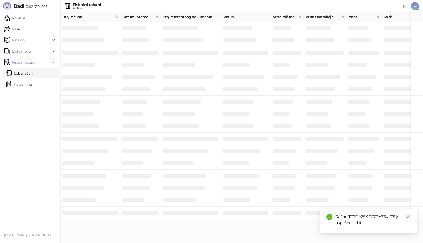
click at [408, 217] on icon "close" at bounding box center [408, 217] width 4 height 4
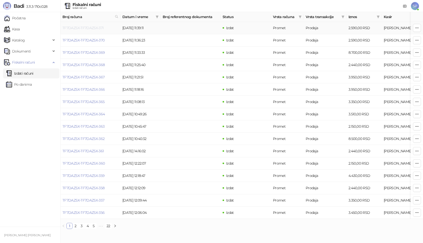
click at [87, 30] on link "TF7DAZ5X-TF7DAZ5X-371" at bounding box center [82, 28] width 41 height 5
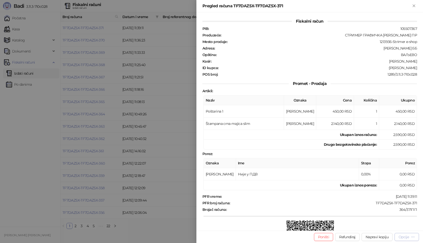
click at [403, 237] on div "Opcije" at bounding box center [403, 237] width 10 height 5
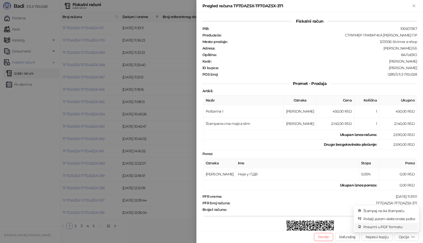
click at [396, 227] on span "Preuzmi u PDF formatu" at bounding box center [389, 228] width 52 height 6
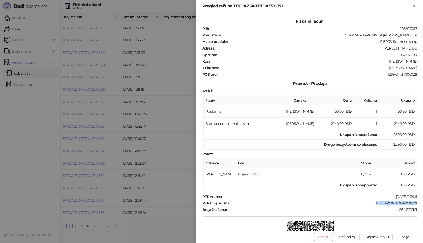
drag, startPoint x: 372, startPoint y: 204, endPoint x: 416, endPoint y: 204, distance: 43.8
click at [416, 204] on div "Fiskalni račun PIB : 105507367 Preduzeće : СТРИМЕР ГРАФИЧКА РАДЊА [PERSON_NAME]…" at bounding box center [309, 121] width 227 height 219
drag, startPoint x: 386, startPoint y: 68, endPoint x: 423, endPoint y: 68, distance: 37.0
click at [423, 68] on div "Fiskalni račun PIB : 105507367 Preduzeće : СТРИМЕР ГРАФИЧКА РАДЊА [PERSON_NAME]…" at bounding box center [309, 121] width 227 height 219
click at [414, 5] on icon "Zatvori" at bounding box center [414, 6] width 5 height 5
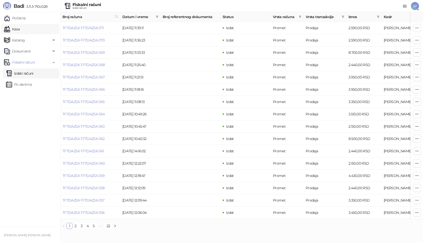
click at [20, 29] on link "Kasa" at bounding box center [12, 29] width 16 height 10
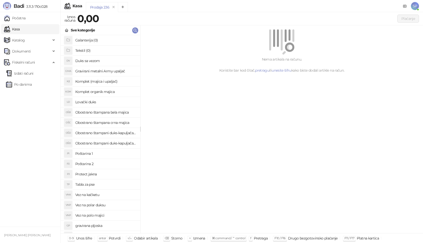
click at [104, 154] on h4 "Poštarina 1" at bounding box center [105, 154] width 61 height 8
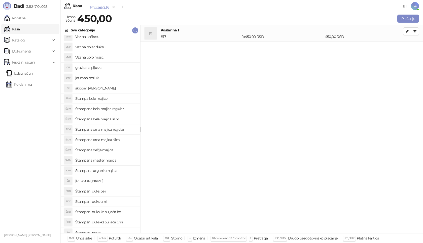
scroll to position [163, 0]
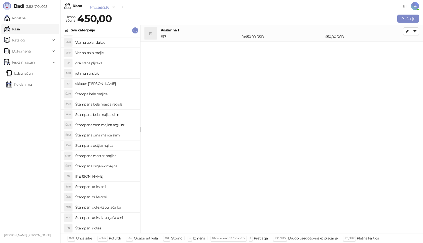
click at [108, 219] on h4 "Štampani duks-kapuljača crni" at bounding box center [105, 218] width 61 height 8
click at [409, 48] on icon "button" at bounding box center [407, 48] width 4 height 4
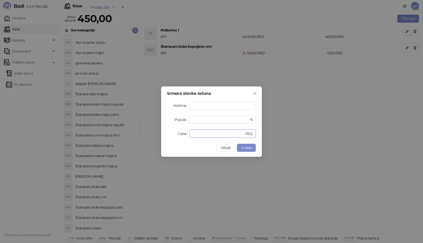
drag, startPoint x: 205, startPoint y: 135, endPoint x: 167, endPoint y: 134, distance: 38.3
click at [167, 134] on div "Izmena stavke računa Količina * Popust * % Cena * RSD Otkaži U redu" at bounding box center [211, 122] width 101 height 70
type input "****"
click at [248, 146] on span "U redu" at bounding box center [246, 148] width 11 height 5
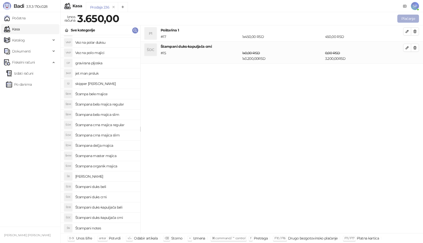
click at [413, 18] on button "Plaćanje" at bounding box center [408, 19] width 22 height 8
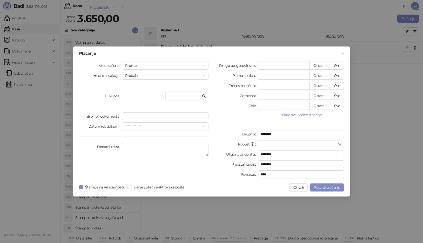
click at [189, 97] on input "text" at bounding box center [182, 96] width 35 height 8
paste input "**********"
type input "**********"
click at [342, 65] on button "Sve" at bounding box center [337, 66] width 14 height 8
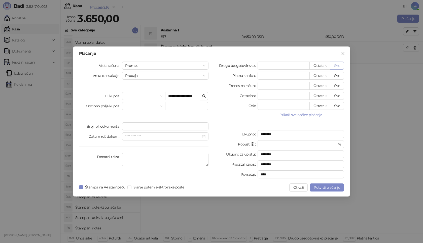
type input "****"
click at [317, 185] on button "Potvrdi plaćanje" at bounding box center [327, 188] width 34 height 8
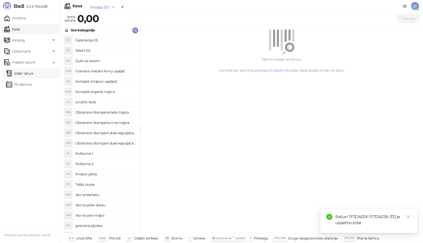
click at [33, 71] on link "Izdati računi" at bounding box center [19, 73] width 27 height 10
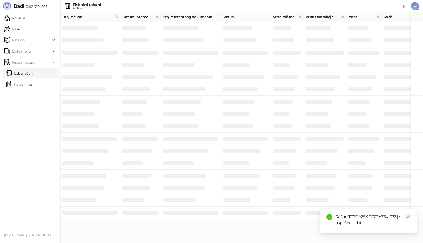
click at [409, 218] on icon "close" at bounding box center [408, 217] width 3 height 3
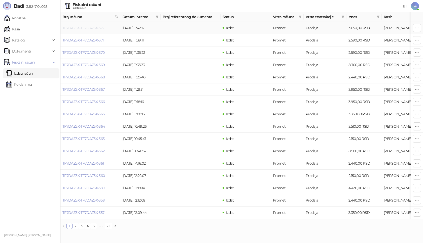
click at [88, 26] on link "TF7DAZ5X-TF7DAZ5X-372" at bounding box center [83, 28] width 42 height 5
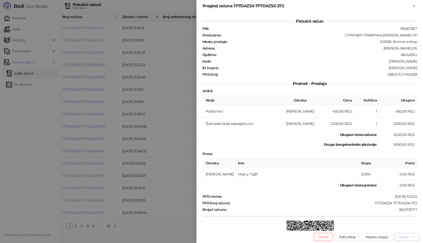
click at [404, 238] on div "Opcije" at bounding box center [403, 237] width 10 height 5
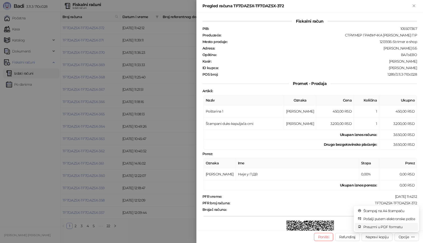
click at [390, 226] on span "Preuzmi u PDF formatu" at bounding box center [389, 228] width 52 height 6
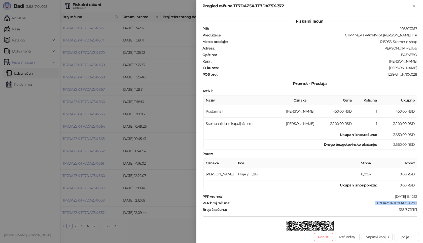
drag, startPoint x: 369, startPoint y: 204, endPoint x: 412, endPoint y: 206, distance: 43.6
click at [412, 206] on div "PFR vreme : [DATE] 11:42:12 PFR broj računa : TF7DAZ5X-TF7DAZ5X-372 Brojač raču…" at bounding box center [309, 232] width 216 height 75
drag, startPoint x: 383, startPoint y: 68, endPoint x: 423, endPoint y: 69, distance: 40.0
click at [423, 69] on div "Fiskalni račun PIB : 105507367 Preduzeće : СТРИМЕР ГРАФИЧКА РАДЊА [PERSON_NAME]…" at bounding box center [309, 121] width 227 height 219
click at [414, 6] on icon "Zatvori" at bounding box center [414, 6] width 2 height 2
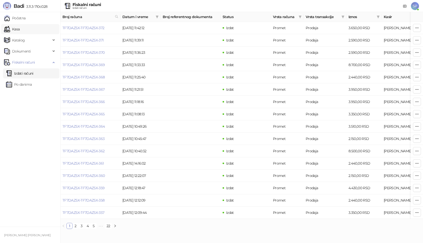
click at [16, 28] on link "Kasa" at bounding box center [12, 29] width 16 height 10
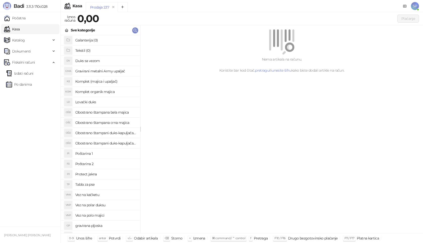
click at [98, 154] on h4 "Poštarina 1" at bounding box center [105, 154] width 61 height 8
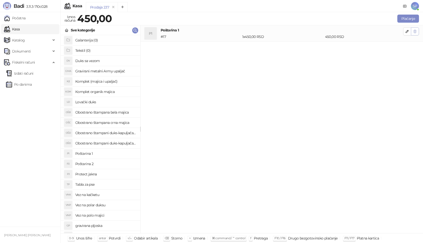
click at [417, 31] on icon "button" at bounding box center [415, 31] width 4 height 4
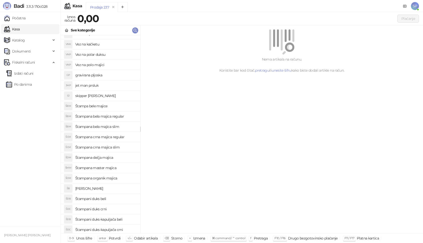
scroll to position [151, 0]
click at [112, 137] on h4 "Štampana crna majica regular" at bounding box center [105, 137] width 61 height 8
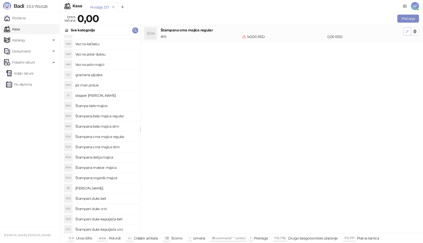
click at [406, 30] on icon "button" at bounding box center [407, 31] width 4 height 4
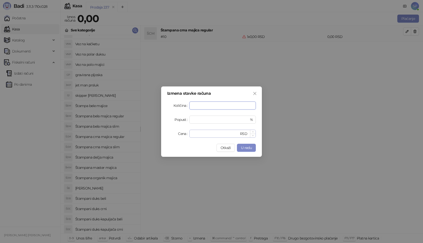
type input "*"
drag, startPoint x: 197, startPoint y: 134, endPoint x: 174, endPoint y: 134, distance: 22.9
click at [174, 134] on div "Cena * RSD" at bounding box center [211, 134] width 89 height 8
type input "****"
click at [245, 146] on span "U redu" at bounding box center [246, 148] width 11 height 5
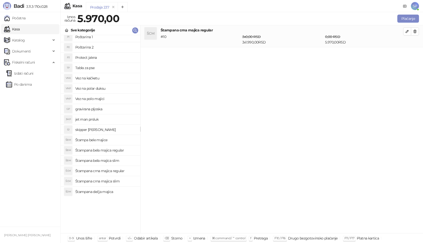
scroll to position [50, 0]
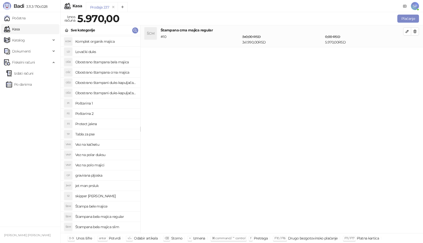
click at [123, 72] on h4 "Obostrano štampana crna majica" at bounding box center [105, 72] width 61 height 8
click at [408, 53] on icon "button" at bounding box center [407, 53] width 3 height 3
type input "*"
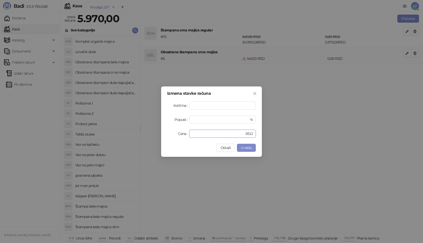
drag, startPoint x: 210, startPoint y: 135, endPoint x: 126, endPoint y: 131, distance: 84.2
click at [126, 131] on div "Izmena stavke računa Količina * Popust * % Cena * RSD Otkaži U redu" at bounding box center [211, 121] width 423 height 243
type input "****"
click at [239, 150] on button "U redu" at bounding box center [246, 148] width 19 height 8
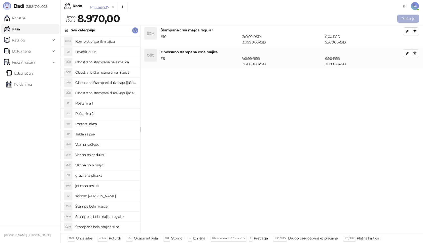
click at [409, 18] on button "Plaćanje" at bounding box center [408, 19] width 22 height 8
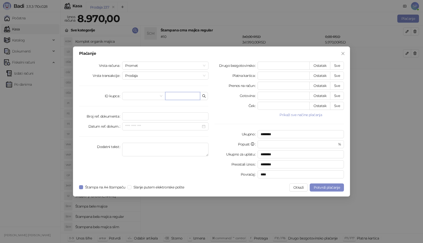
click at [179, 95] on input "text" at bounding box center [182, 96] width 35 height 8
paste input "**********"
type input "**********"
click at [338, 65] on button "Sve" at bounding box center [337, 66] width 14 height 8
type input "****"
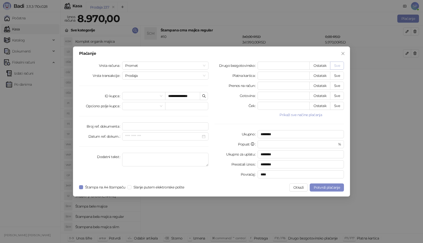
type input "****"
click at [318, 187] on span "Potvrdi plaćanje" at bounding box center [327, 188] width 26 height 5
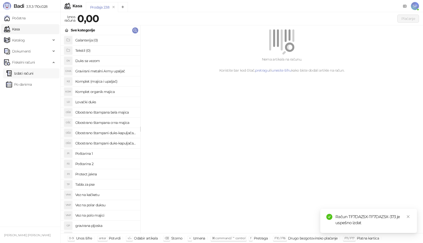
click at [33, 73] on link "Izdati računi" at bounding box center [19, 73] width 27 height 10
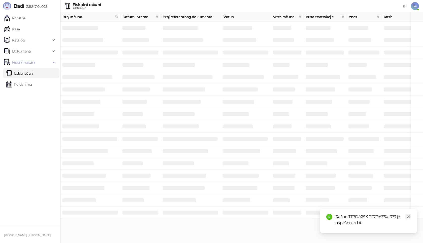
click at [409, 217] on icon "close" at bounding box center [408, 217] width 4 height 4
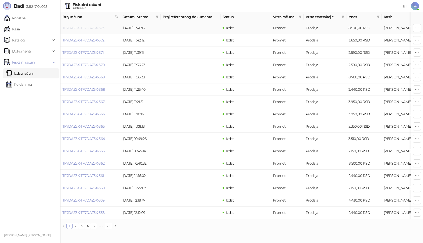
click at [93, 28] on link "TF7DAZ5X-TF7DAZ5X-373" at bounding box center [83, 28] width 42 height 5
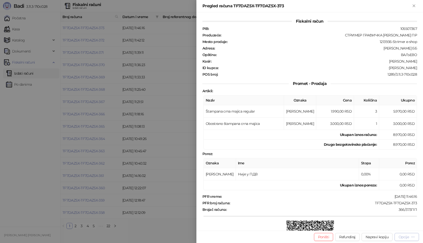
click at [405, 237] on div "Opcije" at bounding box center [403, 237] width 10 height 5
click at [390, 226] on span "Preuzmi u PDF formatu" at bounding box center [389, 228] width 52 height 6
drag, startPoint x: 368, startPoint y: 204, endPoint x: 423, endPoint y: 204, distance: 54.4
click at [423, 204] on div "Fiskalni račun PIB : 105507367 Preduzeće : СТРИМЕР ГРАФИЧКА РАДЊА [PERSON_NAME]…" at bounding box center [309, 121] width 227 height 219
drag, startPoint x: 389, startPoint y: 67, endPoint x: 423, endPoint y: 70, distance: 33.9
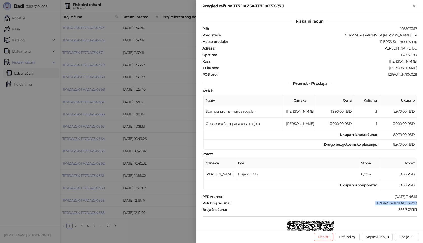
click at [423, 70] on div "Fiskalni račun PIB : 105507367 Preduzeće : СТРИМЕР ГРАФИЧКА РАДЊА [PERSON_NAME]…" at bounding box center [309, 121] width 227 height 219
click at [414, 6] on icon "Zatvori" at bounding box center [414, 6] width 2 height 2
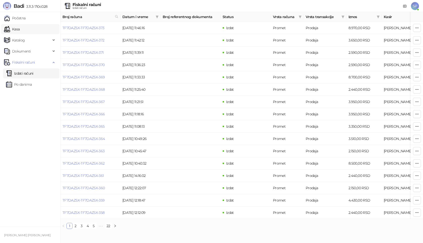
click at [19, 29] on link "Kasa" at bounding box center [12, 29] width 16 height 10
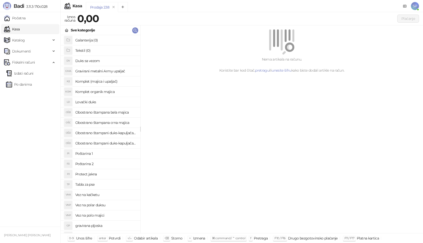
click at [105, 154] on h4 "Poštarina 1" at bounding box center [105, 154] width 61 height 8
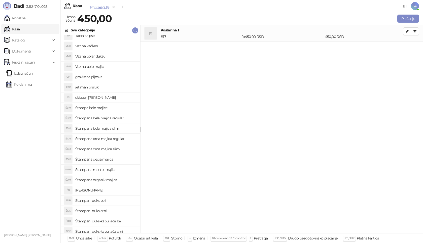
scroll to position [151, 0]
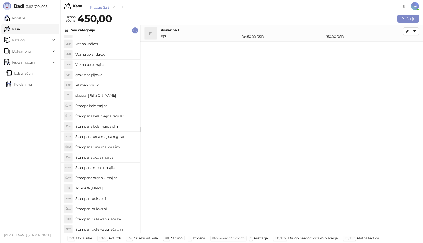
click at [122, 127] on h4 "Štampana bela majica slim" at bounding box center [105, 127] width 61 height 8
click at [407, 48] on icon "button" at bounding box center [407, 48] width 3 height 3
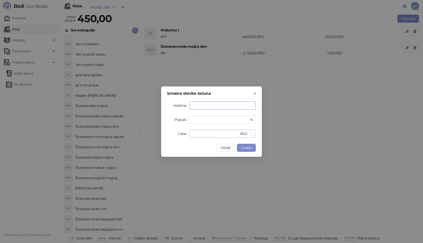
type input "*"
drag, startPoint x: 199, startPoint y: 134, endPoint x: 140, endPoint y: 131, distance: 59.5
click at [140, 131] on div "Izmena stavke računa Količina * Popust * % Cena * RSD Otkaži U redu" at bounding box center [211, 121] width 423 height 243
type input "****"
click at [250, 146] on span "U redu" at bounding box center [246, 148] width 11 height 5
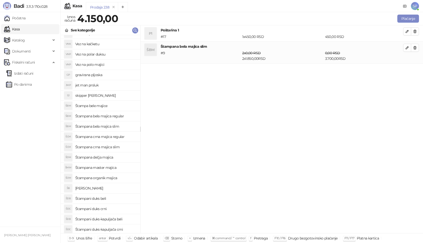
click at [119, 146] on h4 "Štampana crna majica slim" at bounding box center [105, 147] width 61 height 8
click at [407, 71] on icon "button" at bounding box center [407, 70] width 4 height 4
type input "*"
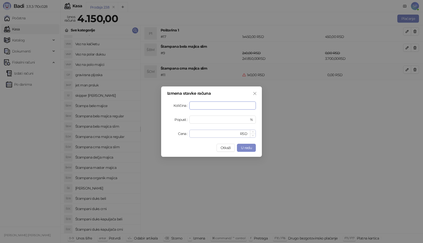
type input "*"
drag, startPoint x: 201, startPoint y: 135, endPoint x: 127, endPoint y: 132, distance: 74.3
click at [127, 132] on div "Izmena stavke računa Količina * Popust * % Cena * RSD Otkaži U redu" at bounding box center [211, 121] width 423 height 243
type input "****"
click at [250, 150] on span "U redu" at bounding box center [246, 148] width 11 height 5
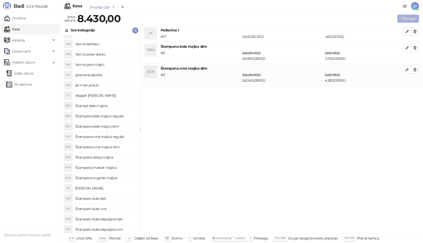
click at [413, 20] on button "Plaćanje" at bounding box center [408, 19] width 22 height 8
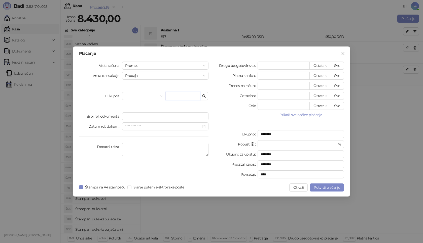
click at [185, 94] on input "text" at bounding box center [182, 96] width 35 height 8
paste input "**********"
type input "**********"
click at [342, 65] on button "Sve" at bounding box center [337, 66] width 14 height 8
type input "****"
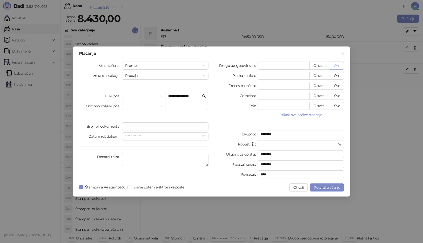
type input "****"
click at [326, 190] on span "Potvrdi plaćanje" at bounding box center [327, 188] width 26 height 5
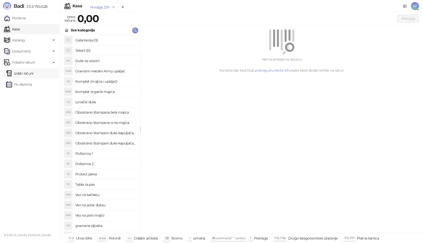
click at [33, 75] on link "Izdati računi" at bounding box center [19, 73] width 27 height 10
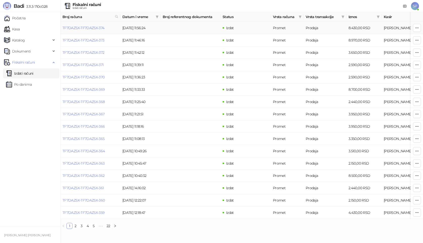
click at [93, 28] on link "TF7DAZ5X-TF7DAZ5X-374" at bounding box center [83, 28] width 42 height 5
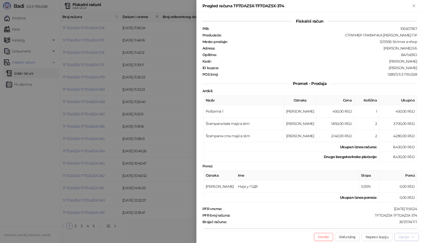
click at [405, 239] on div "Opcije" at bounding box center [403, 237] width 10 height 5
click at [393, 226] on span "Preuzmi u PDF formatu" at bounding box center [389, 228] width 52 height 6
drag, startPoint x: 369, startPoint y: 216, endPoint x: 417, endPoint y: 216, distance: 47.6
click at [417, 216] on div "Fiskalni račun PIB : 105507367 Preduzeće : СТРИМЕР ГРАФИЧКА РАДЊА [PERSON_NAME]…" at bounding box center [309, 121] width 227 height 219
drag, startPoint x: 387, startPoint y: 69, endPoint x: 422, endPoint y: 68, distance: 35.2
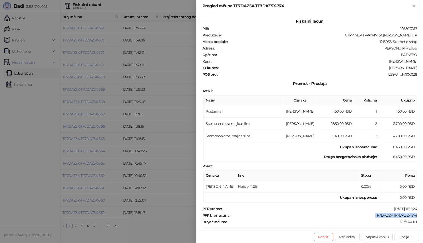
click at [422, 68] on div "Fiskalni račun PIB : 105507367 Preduzeće : СТРИМЕР ГРАФИЧКА РАДЊА [PERSON_NAME]…" at bounding box center [309, 121] width 227 height 219
click at [415, 6] on icon "Zatvori" at bounding box center [414, 6] width 5 height 5
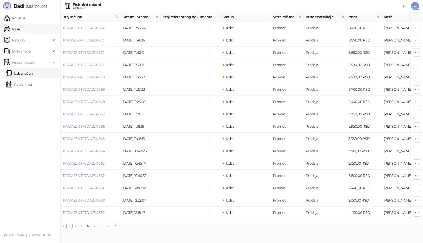
click at [17, 30] on link "Kasa" at bounding box center [12, 29] width 16 height 10
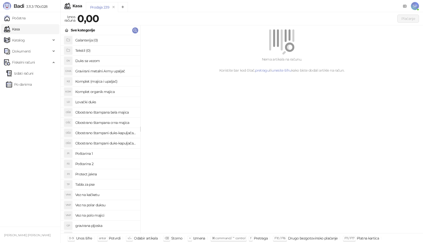
click at [95, 156] on h4 "Poštarina 1" at bounding box center [105, 154] width 61 height 8
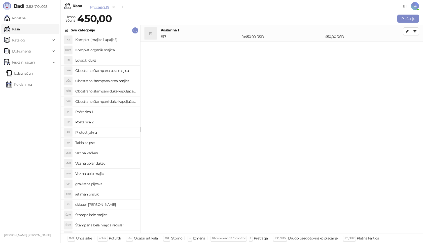
scroll to position [101, 0]
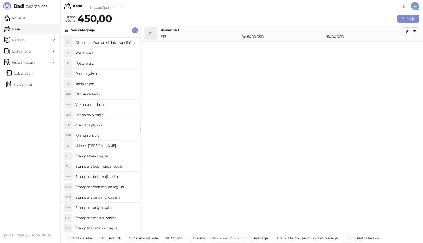
click at [121, 167] on h4 "Štampana bela majica regular" at bounding box center [105, 167] width 61 height 8
click at [407, 47] on icon "button" at bounding box center [407, 48] width 3 height 3
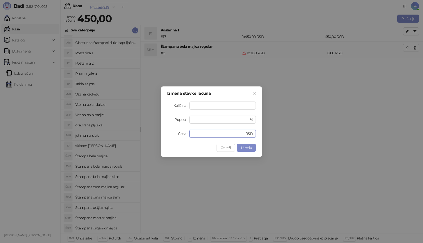
drag, startPoint x: 201, startPoint y: 133, endPoint x: 138, endPoint y: 134, distance: 63.4
click at [138, 134] on div "Izmena stavke računa Količina * Popust * % Cena * RSD Otkaži U redu" at bounding box center [211, 121] width 423 height 243
type input "****"
click at [245, 148] on span "U redu" at bounding box center [246, 148] width 11 height 5
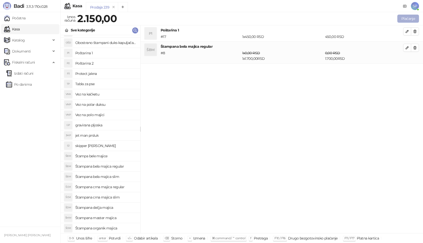
click at [407, 17] on button "Plaćanje" at bounding box center [408, 19] width 22 height 8
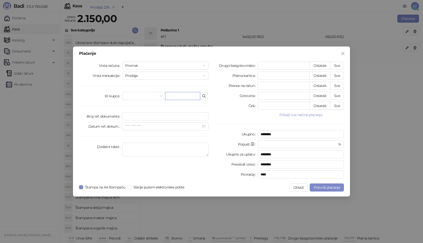
click at [176, 97] on input "text" at bounding box center [182, 96] width 35 height 8
paste input "**********"
type input "**********"
click at [341, 66] on button "Sve" at bounding box center [337, 66] width 14 height 8
type input "****"
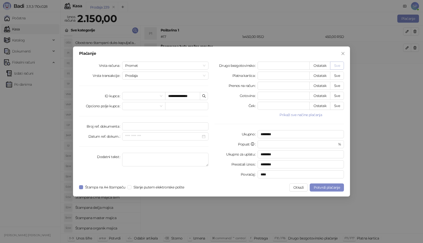
type input "****"
click at [327, 188] on span "Potvrdi plaćanje" at bounding box center [327, 188] width 26 height 5
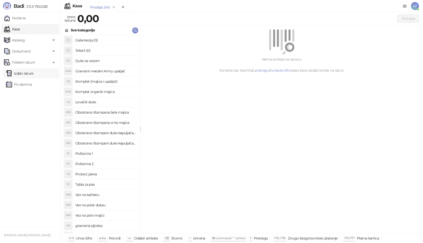
click at [33, 73] on link "Izdati računi" at bounding box center [19, 73] width 27 height 10
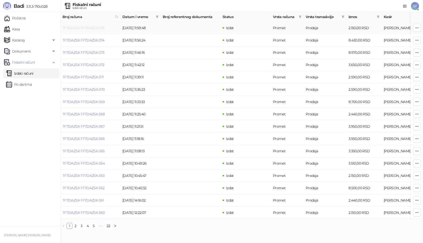
click at [87, 28] on link "TF7DAZ5X-TF7DAZ5X-375" at bounding box center [83, 28] width 42 height 5
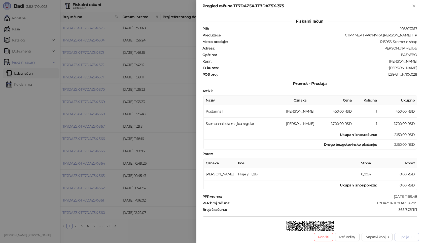
click at [402, 237] on div "Opcije" at bounding box center [403, 237] width 10 height 5
click at [381, 228] on span "Preuzmi u PDF formatu" at bounding box center [389, 228] width 52 height 6
drag, startPoint x: 370, startPoint y: 203, endPoint x: 414, endPoint y: 204, distance: 43.3
click at [414, 204] on div "Fiskalni račun PIB : 105507367 Preduzeće : СТРИМЕР ГРАФИЧКА РАДЊА [PERSON_NAME]…" at bounding box center [309, 121] width 227 height 219
drag, startPoint x: 386, startPoint y: 68, endPoint x: 418, endPoint y: 69, distance: 31.7
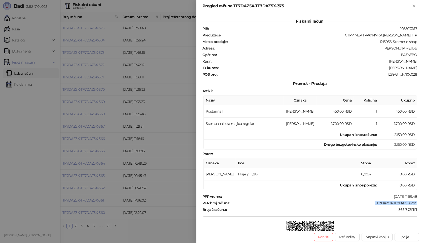
click at [418, 69] on div "Fiskalni račun PIB : 105507367 Preduzeće : СТРИМЕР ГРАФИЧКА РАДЊА [PERSON_NAME]…" at bounding box center [309, 121] width 227 height 219
click at [412, 5] on icon "Zatvori" at bounding box center [414, 6] width 5 height 5
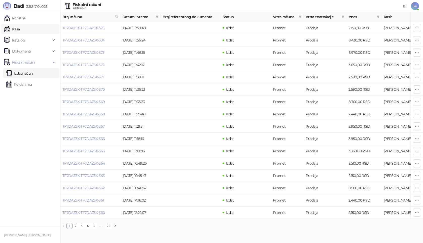
click at [20, 30] on link "Kasa" at bounding box center [12, 29] width 16 height 10
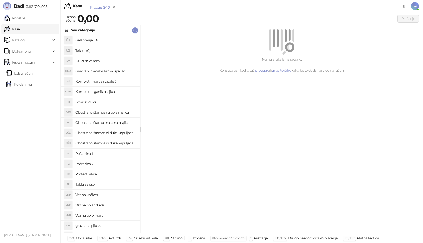
click at [100, 154] on h4 "Poštarina 1" at bounding box center [105, 154] width 61 height 8
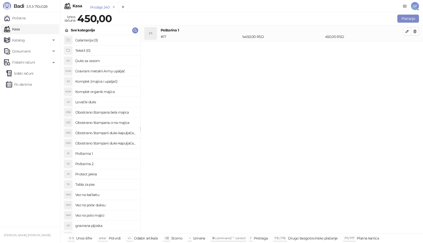
scroll to position [126, 0]
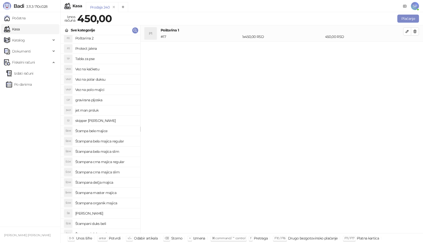
click at [122, 162] on h4 "Štampana crna majica regular" at bounding box center [105, 162] width 61 height 8
click at [407, 49] on icon "button" at bounding box center [407, 48] width 4 height 4
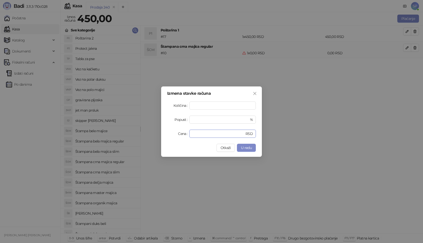
drag, startPoint x: 208, startPoint y: 136, endPoint x: 155, endPoint y: 135, distance: 53.6
click at [155, 135] on div "Izmena stavke računa Količina * Popust * % Cena * RSD Otkaži U redu" at bounding box center [211, 121] width 423 height 243
type input "****"
click at [246, 149] on span "U redu" at bounding box center [246, 148] width 11 height 5
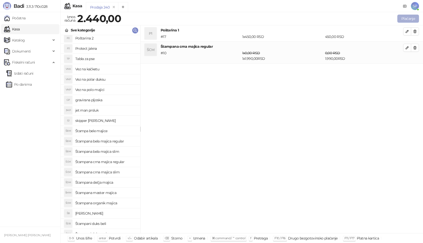
click at [408, 18] on button "Plaćanje" at bounding box center [408, 19] width 22 height 8
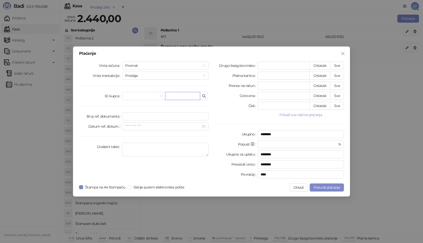
click at [174, 97] on input "text" at bounding box center [182, 96] width 35 height 8
paste input "**********"
type input "**********"
click at [337, 66] on button "Sve" at bounding box center [337, 66] width 14 height 8
type input "****"
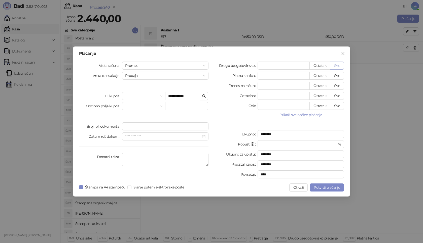
type input "****"
click at [316, 185] on button "Potvrdi plaćanje" at bounding box center [327, 188] width 34 height 8
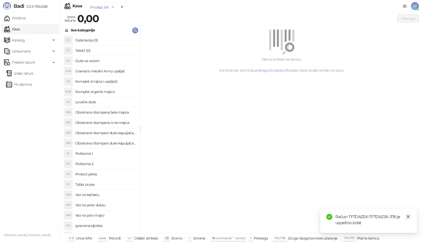
click at [30, 74] on link "Izdati računi" at bounding box center [19, 73] width 27 height 10
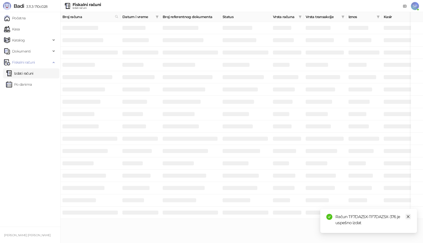
click at [409, 216] on icon "close" at bounding box center [408, 217] width 4 height 4
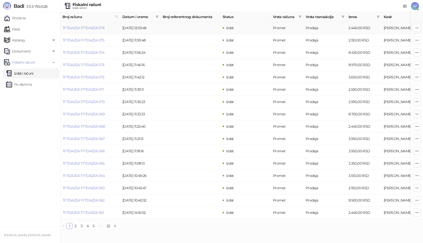
click at [82, 28] on link "TF7DAZ5X-TF7DAZ5X-376" at bounding box center [83, 28] width 42 height 5
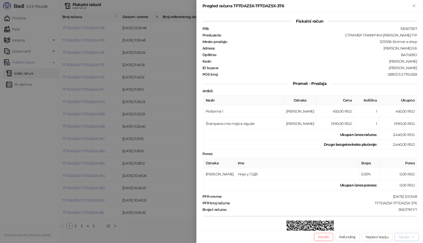
click at [408, 239] on div "Opcije" at bounding box center [403, 237] width 10 height 5
click at [391, 227] on span "Preuzmi u PDF formatu" at bounding box center [389, 228] width 52 height 6
drag, startPoint x: 369, startPoint y: 203, endPoint x: 423, endPoint y: 203, distance: 53.9
click at [423, 203] on div "Fiskalni račun PIB : 105507367 Preduzeće : СТРИМЕР ГРАФИЧКА РАДЊА [PERSON_NAME]…" at bounding box center [309, 121] width 227 height 219
drag, startPoint x: 394, startPoint y: 69, endPoint x: 423, endPoint y: 70, distance: 28.7
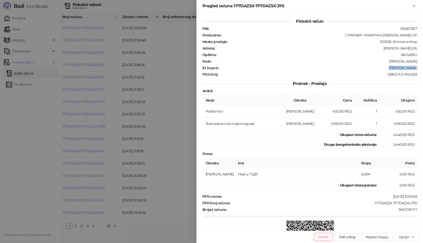
click at [423, 70] on div "Fiskalni račun PIB : 105507367 Preduzeće : СТРИМЕР ГРАФИЧКА РАДЊА [PERSON_NAME]…" at bounding box center [309, 121] width 227 height 219
